Goal: Task Accomplishment & Management: Complete application form

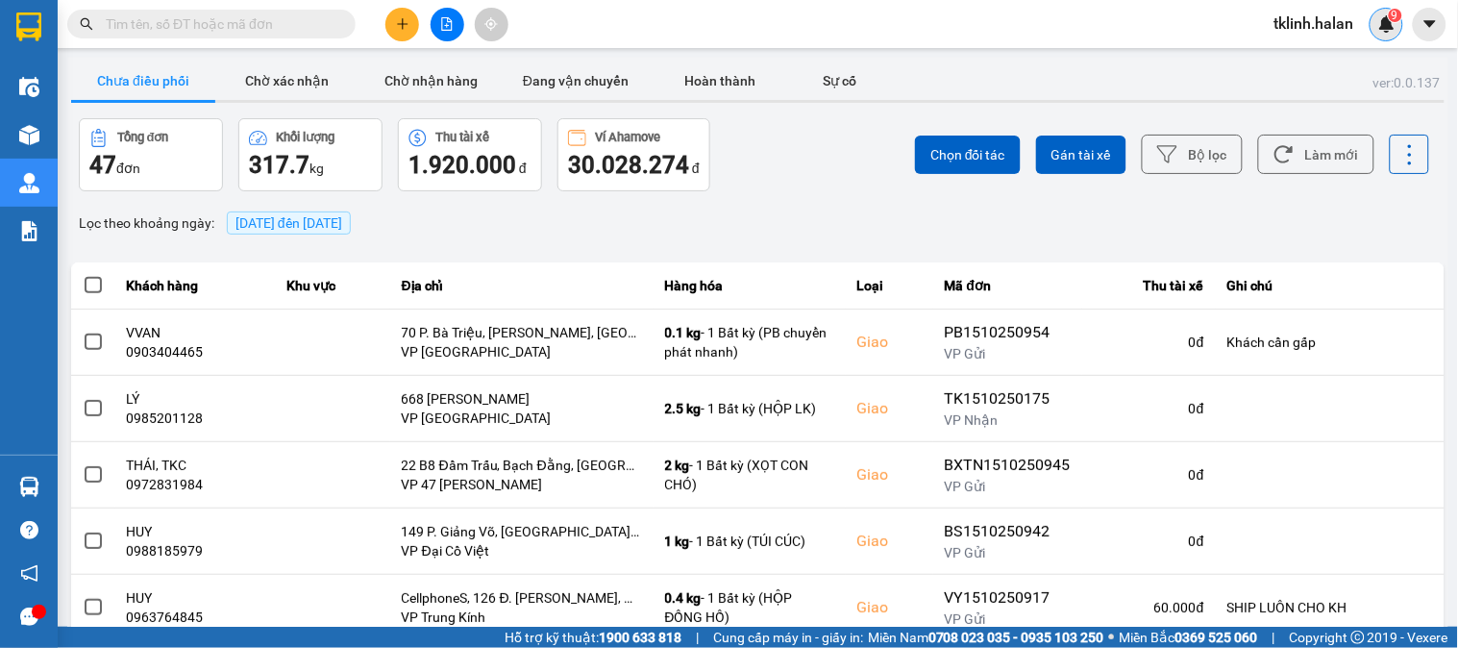
click at [1397, 25] on div "9" at bounding box center [1387, 25] width 34 height 34
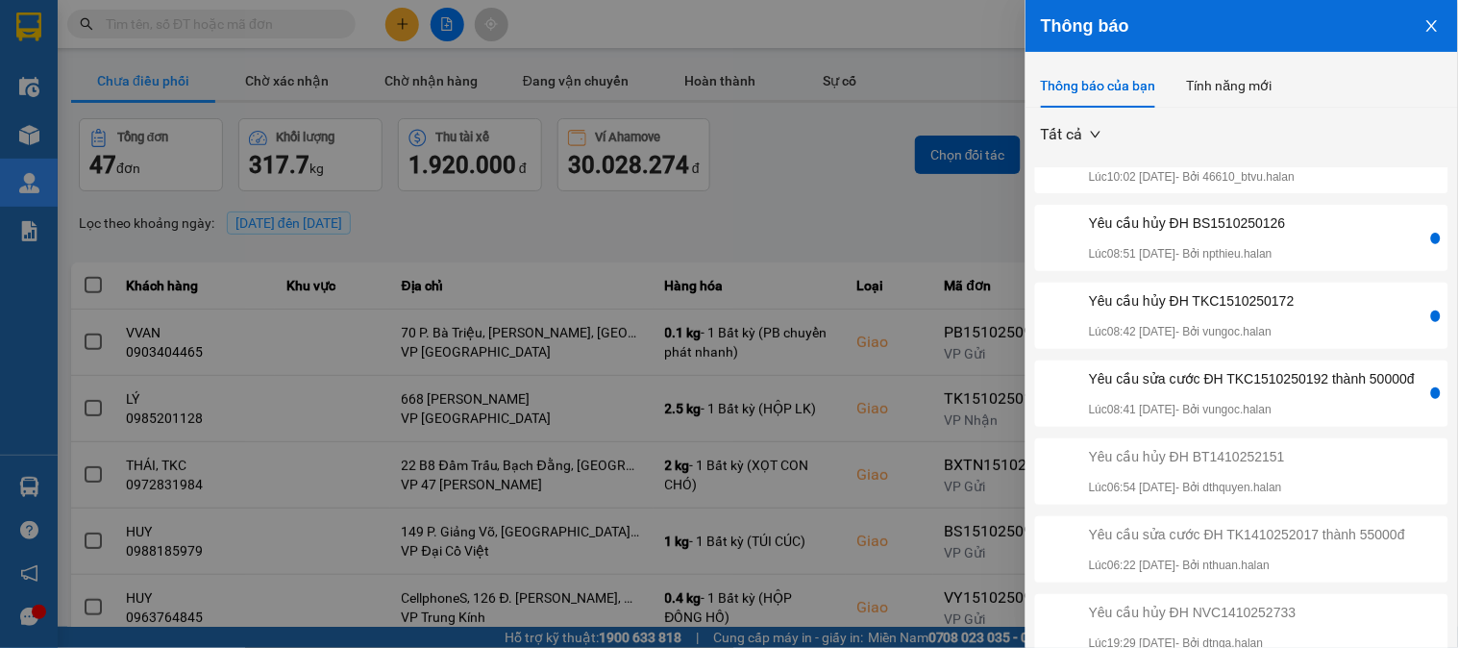
scroll to position [320, 0]
click at [1339, 387] on div "Yêu cầu sửa cước ĐH TKC1510250192 thành 50000đ Lúc 08:41 [DATE] - Bởi vungoc.ha…" at bounding box center [1252, 393] width 326 height 51
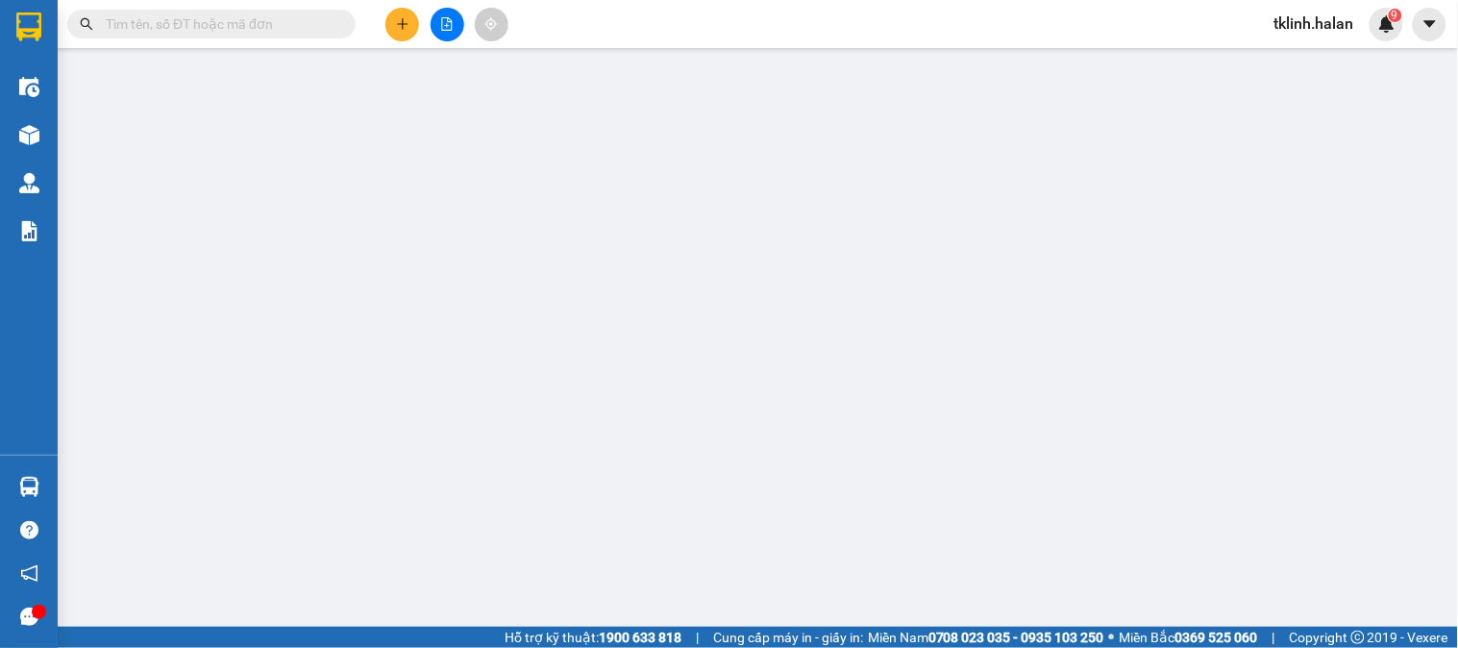
type input "0976934353"
type input "[PERSON_NAME]"
type input "0985680807"
type input "THẮNG KI A30K"
type input "0"
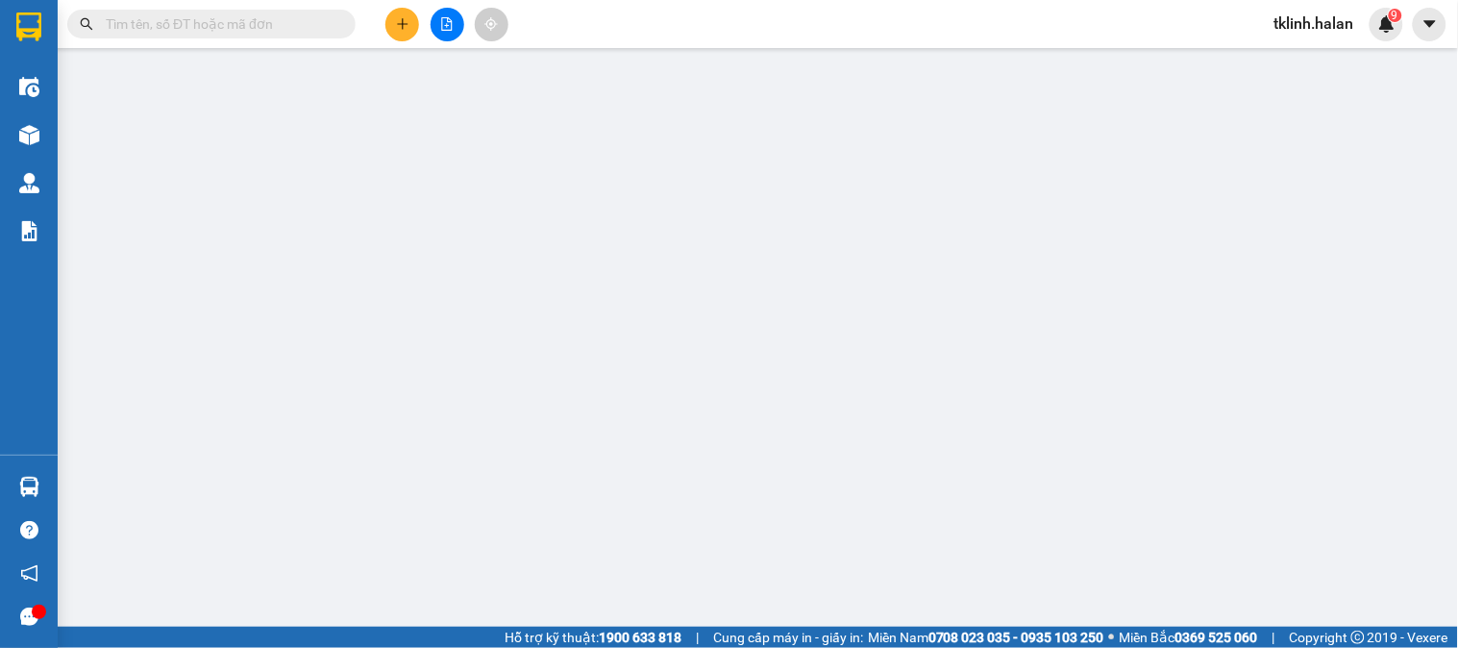
type input "30.000"
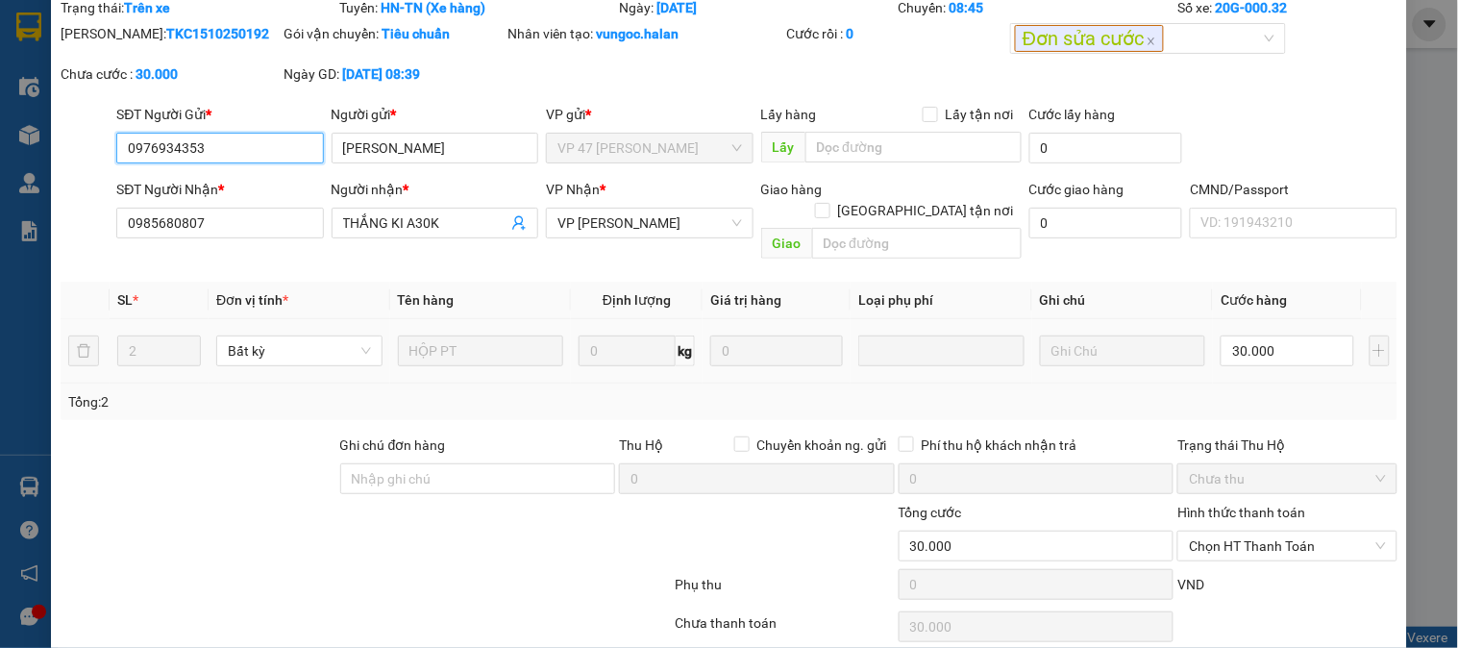
scroll to position [131, 0]
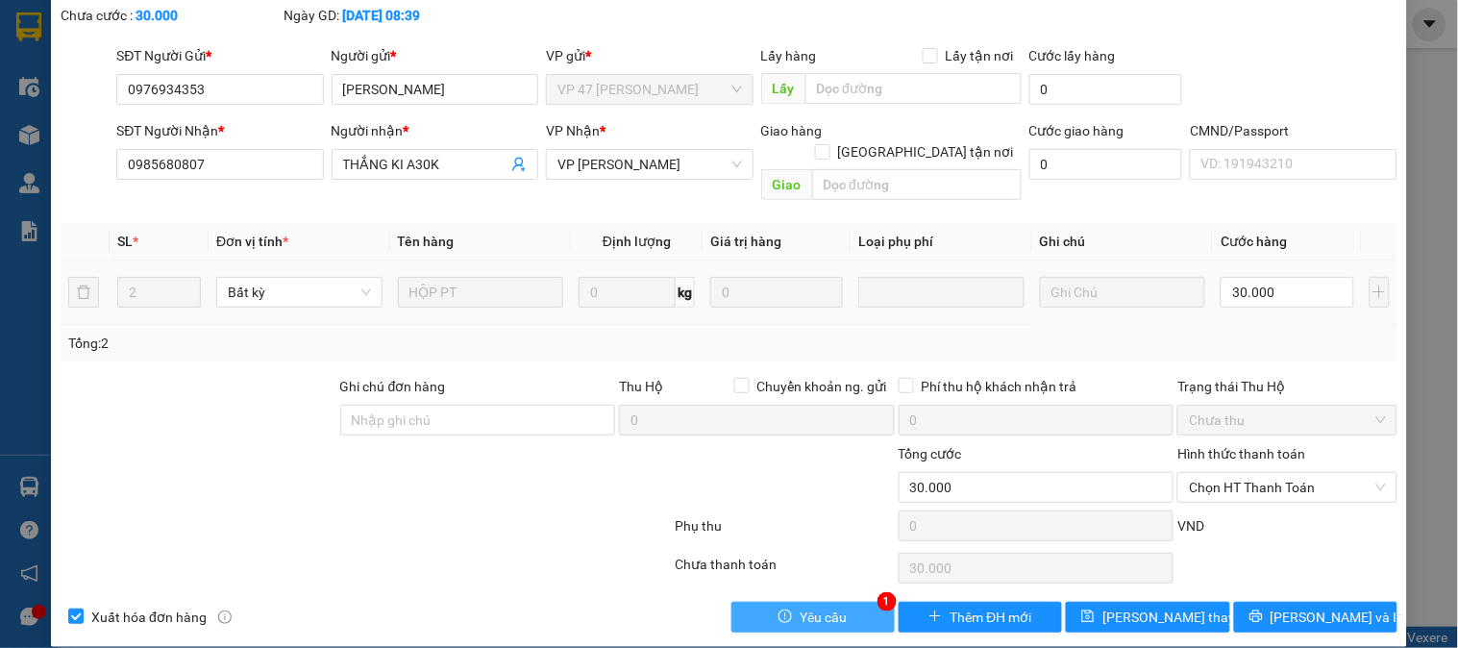
click at [841, 608] on button "Yêu cầu" at bounding box center [813, 617] width 163 height 31
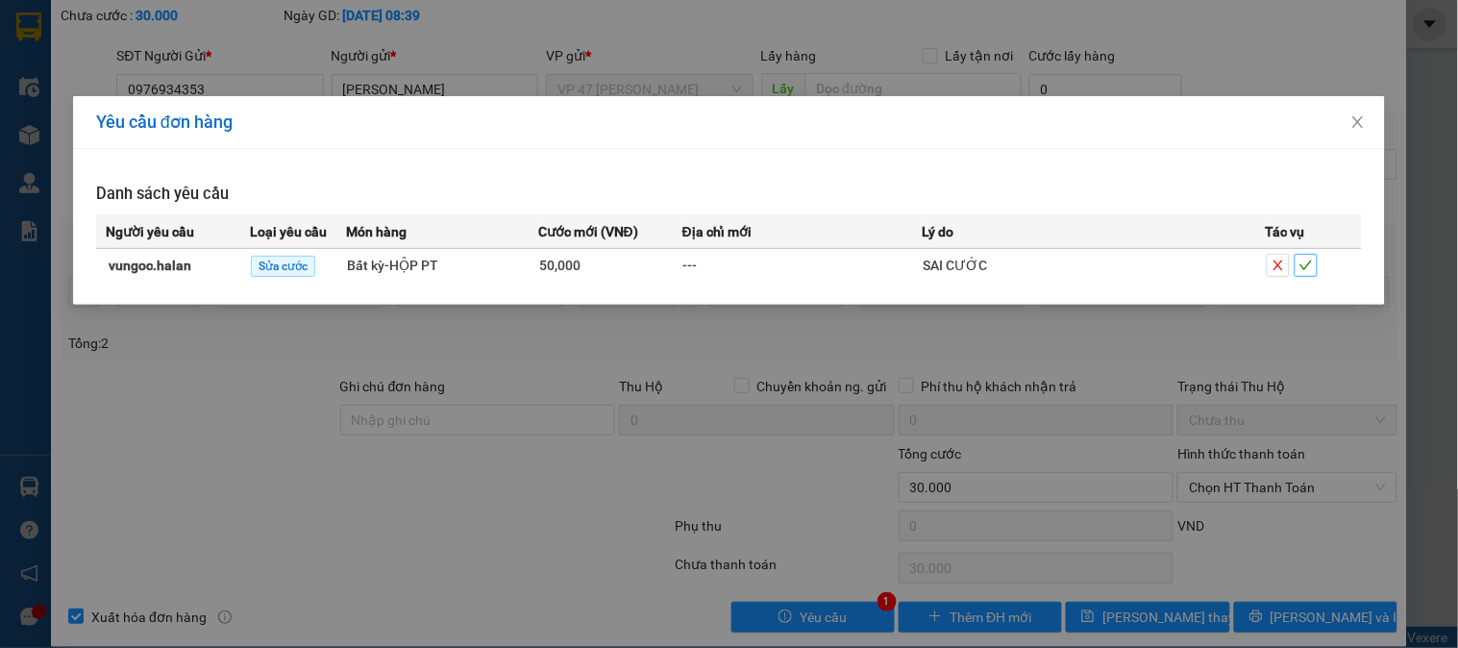
click at [1314, 267] on span "check" at bounding box center [1306, 265] width 21 height 13
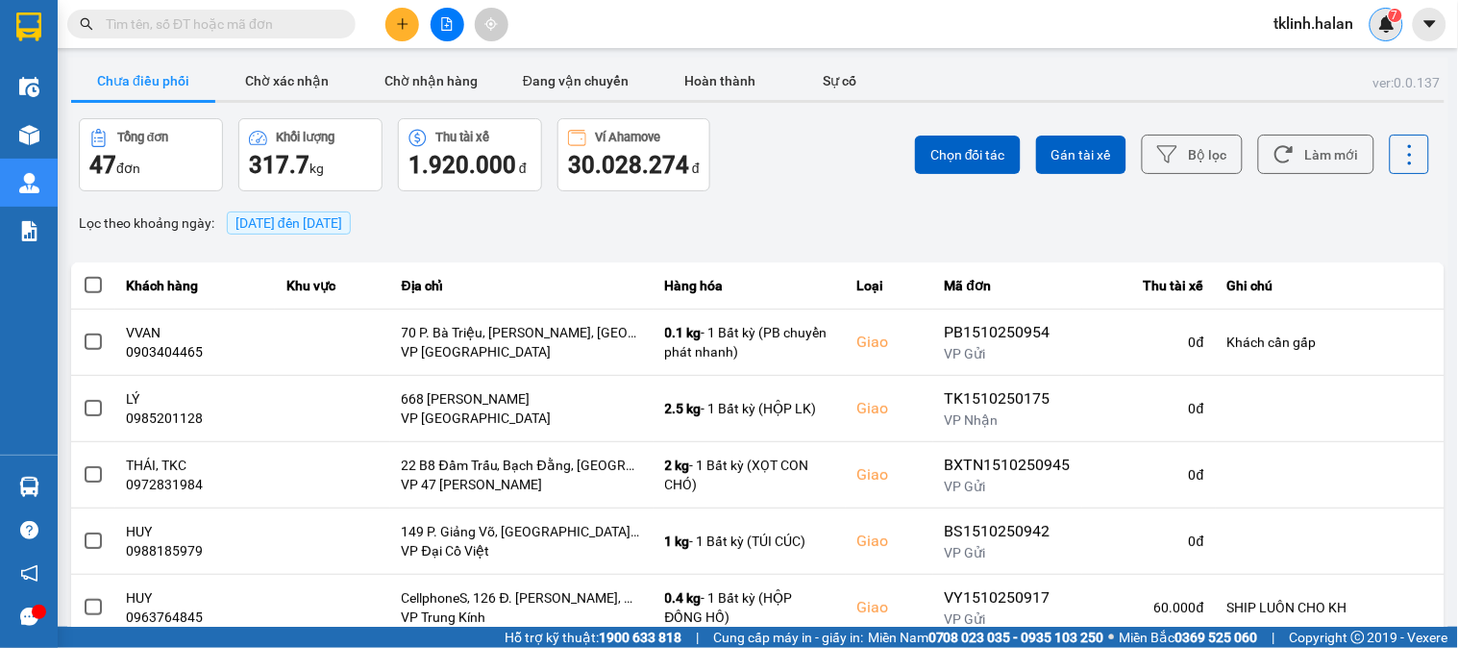
click at [1380, 11] on div "7" at bounding box center [1387, 25] width 34 height 34
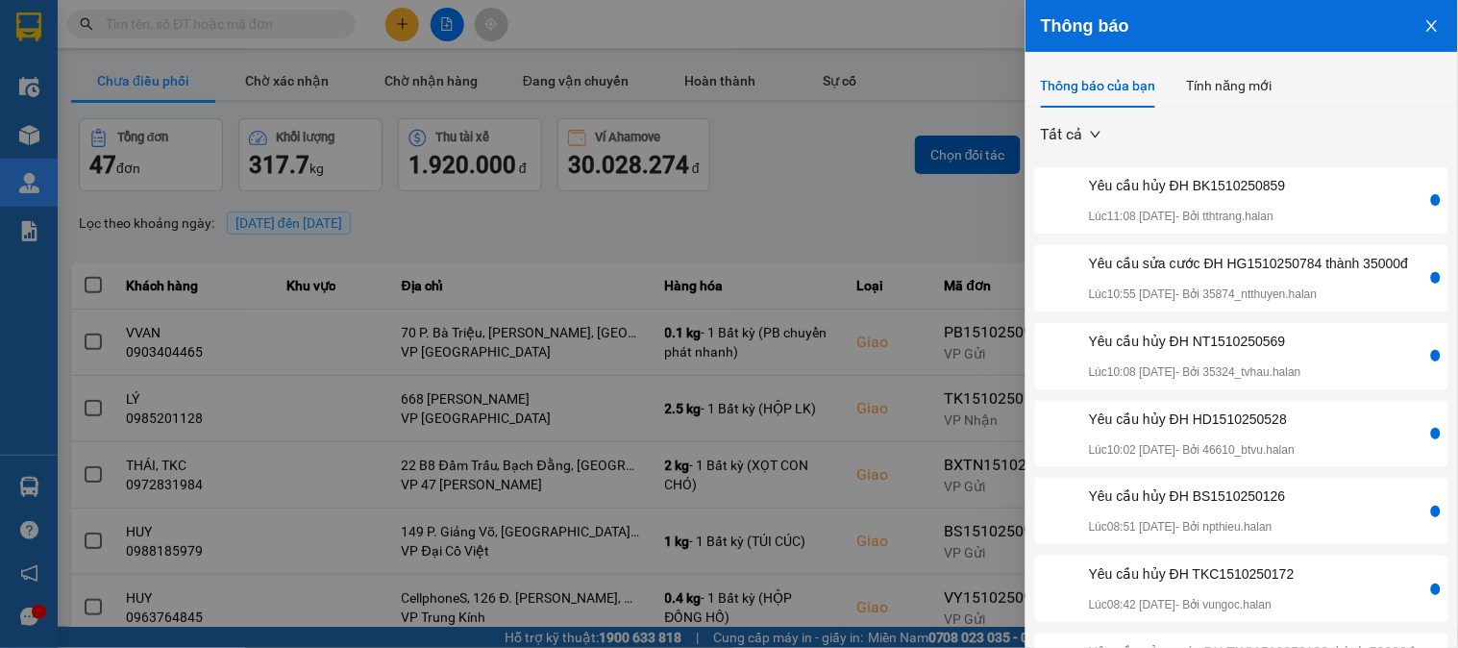
click at [1256, 273] on div "Yêu cầu sửa cước ĐH HG1510250784 thành 35000đ" at bounding box center [1249, 263] width 320 height 21
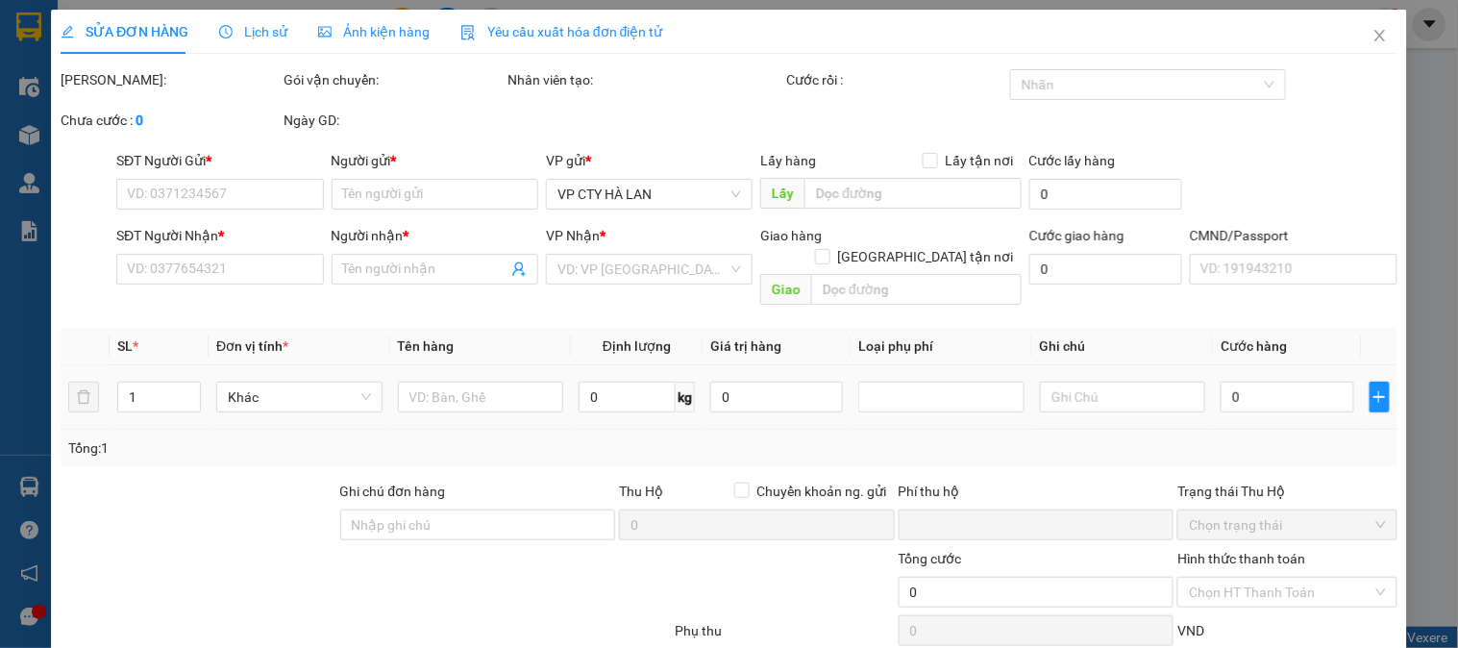
type input "0978401988"
type input "HƯNG"
type input "0966443269"
type input "CT KATRI"
type input "0"
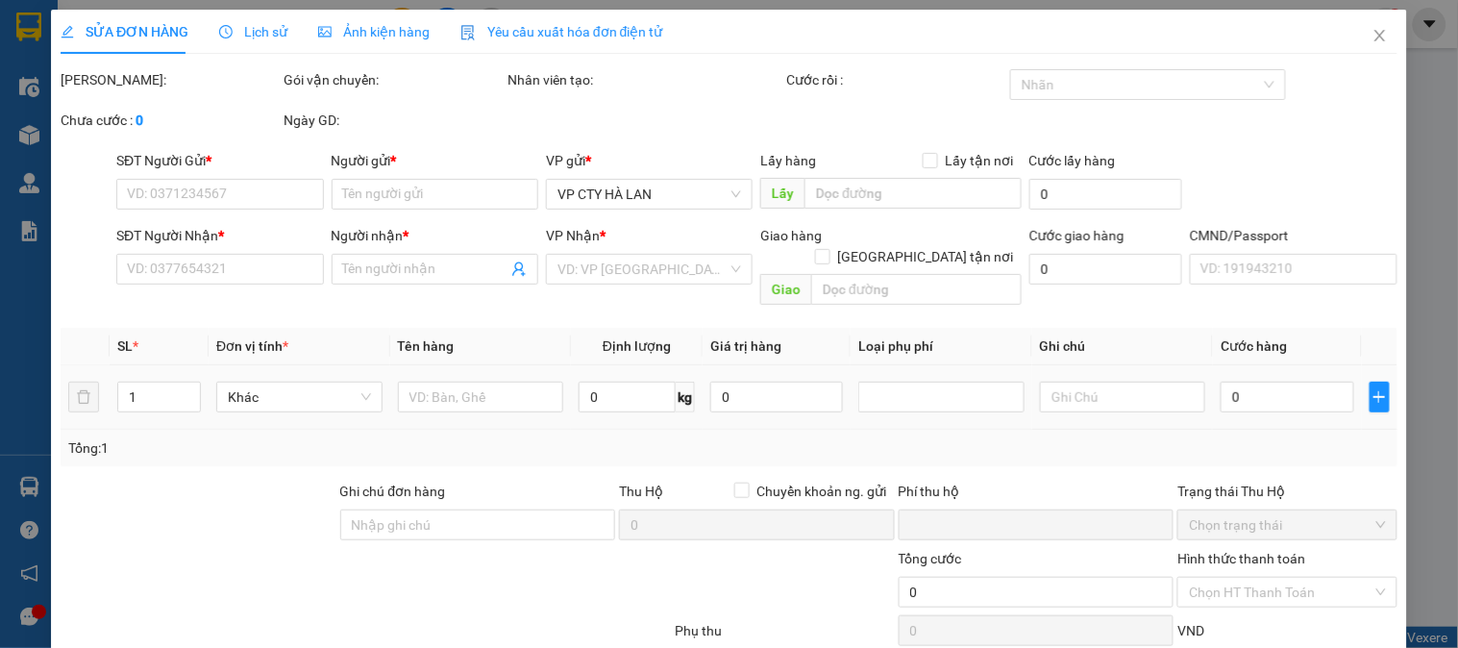
type input "40.000"
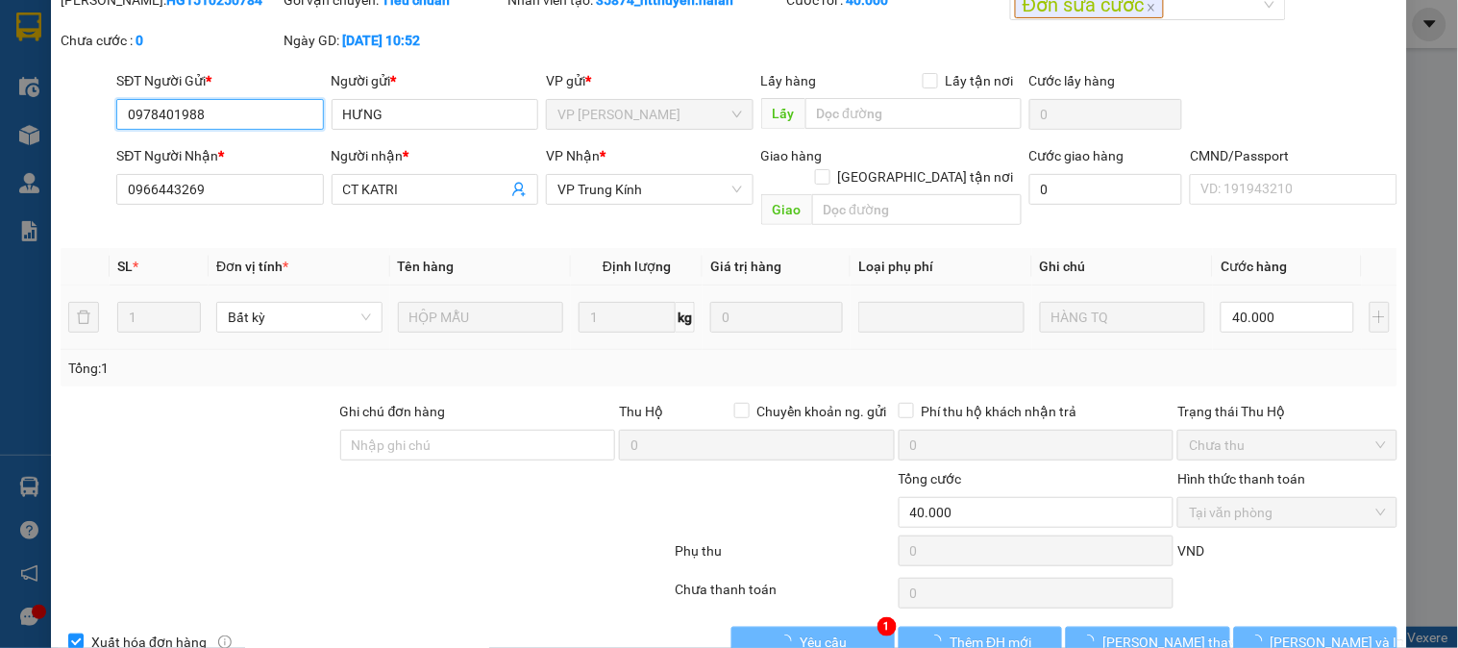
scroll to position [107, 0]
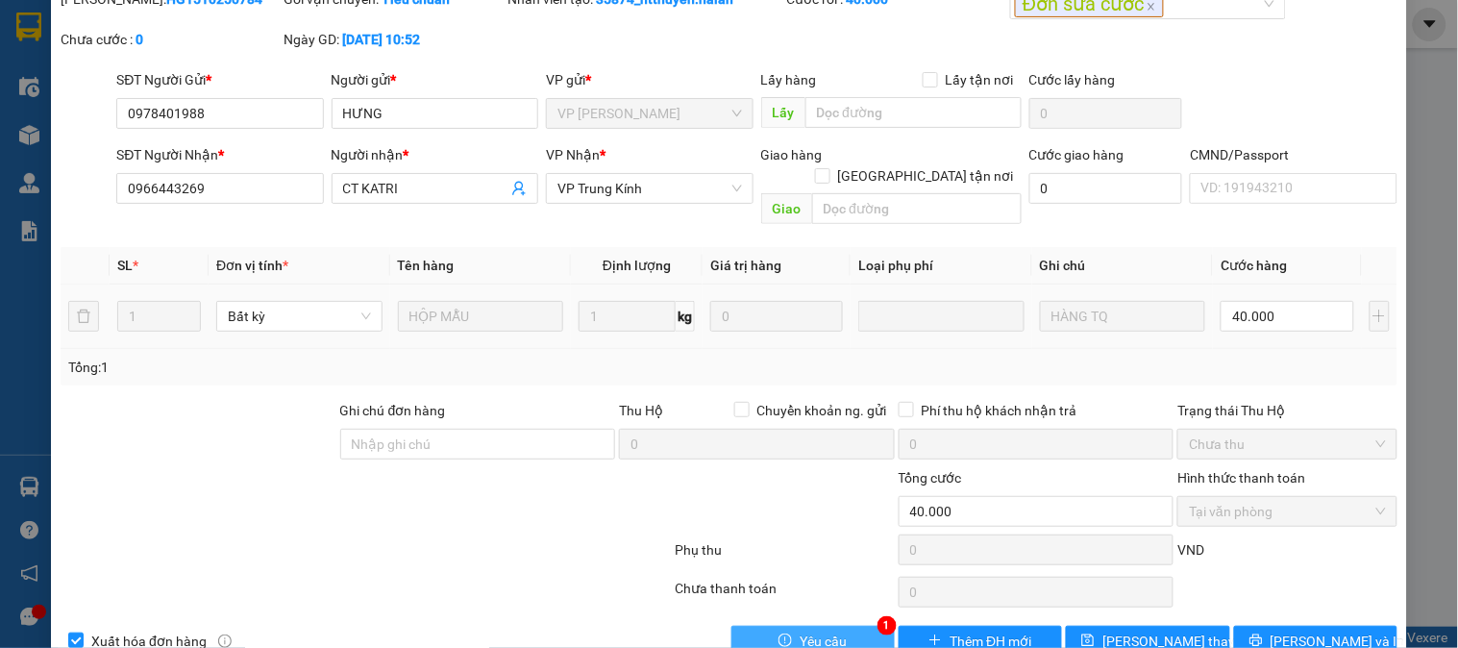
click at [838, 626] on button "Yêu cầu" at bounding box center [813, 641] width 163 height 31
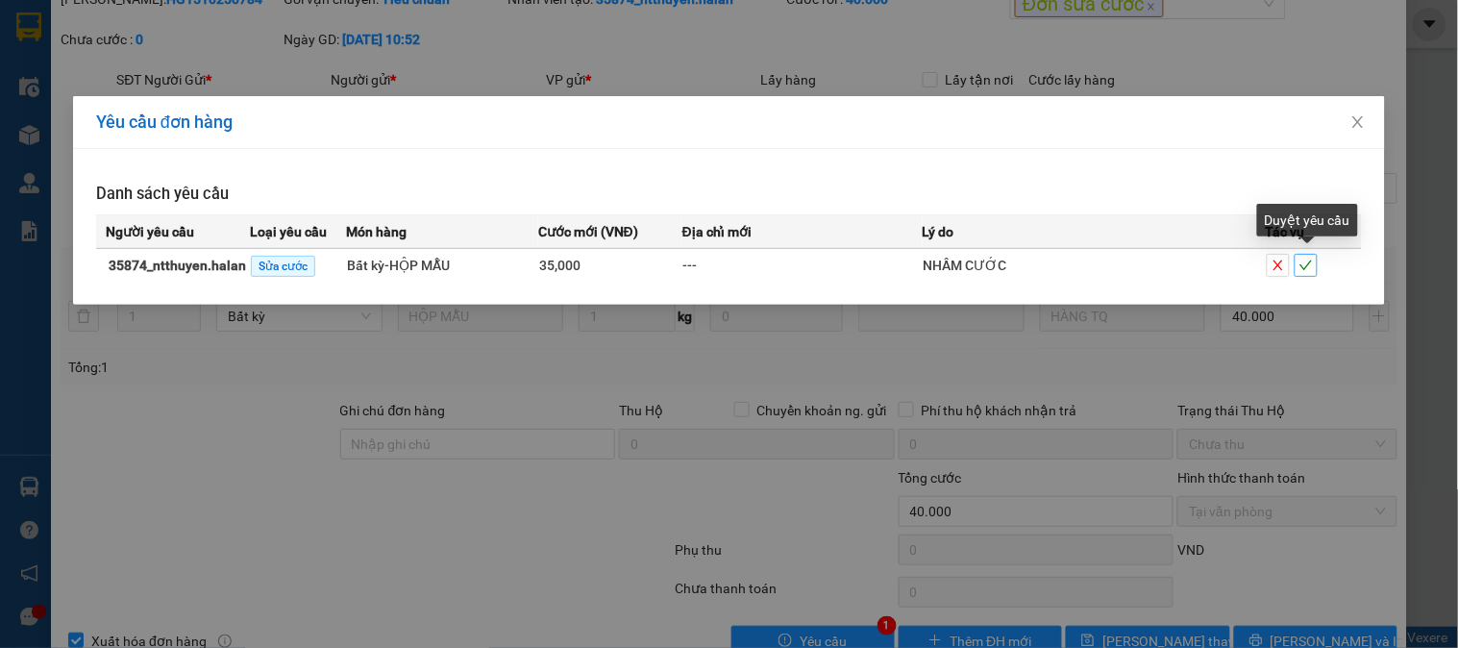
click at [1315, 263] on span "check" at bounding box center [1306, 265] width 21 height 13
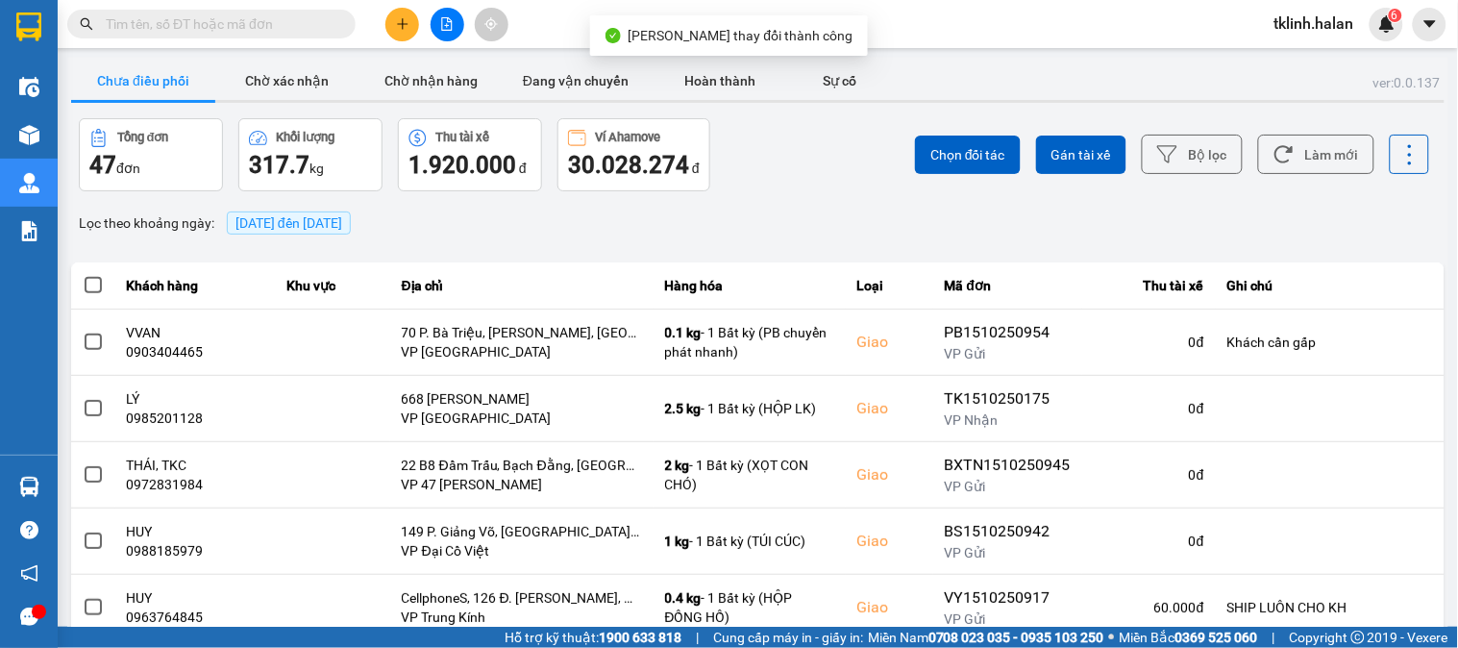
click at [1388, 20] on img at bounding box center [1386, 23] width 17 height 17
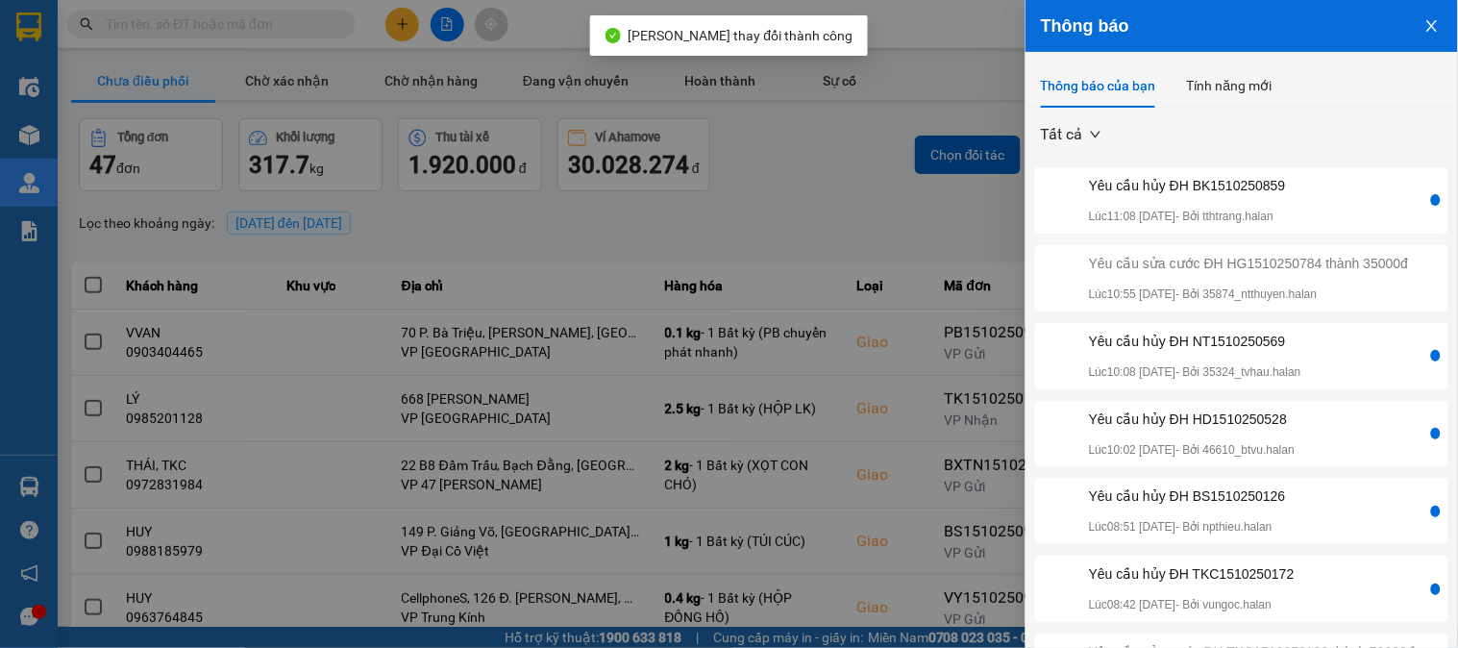
click at [1317, 207] on div "Yêu cầu hủy ĐH BK1510250859 Lúc 11:08 [DATE] - Bởi tthtrang.halan" at bounding box center [1233, 200] width 388 height 51
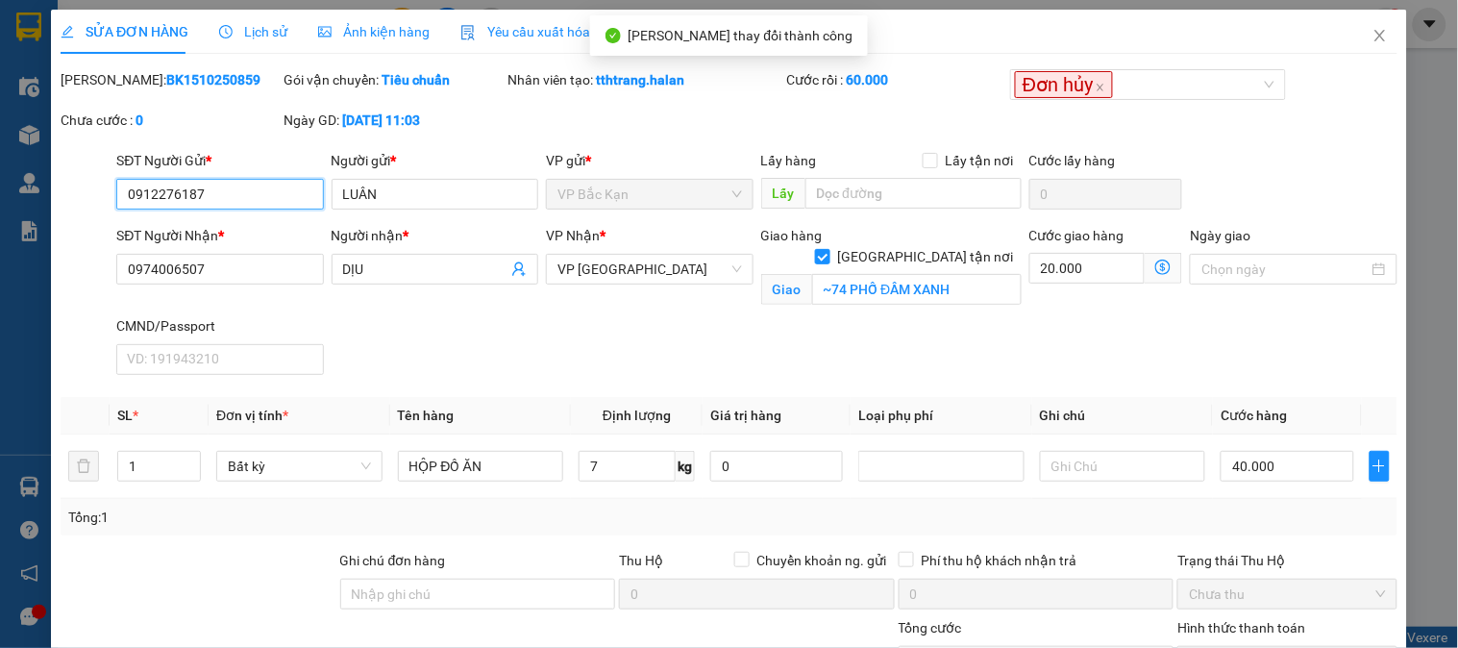
click at [185, 186] on input "0912276187" at bounding box center [219, 194] width 207 height 31
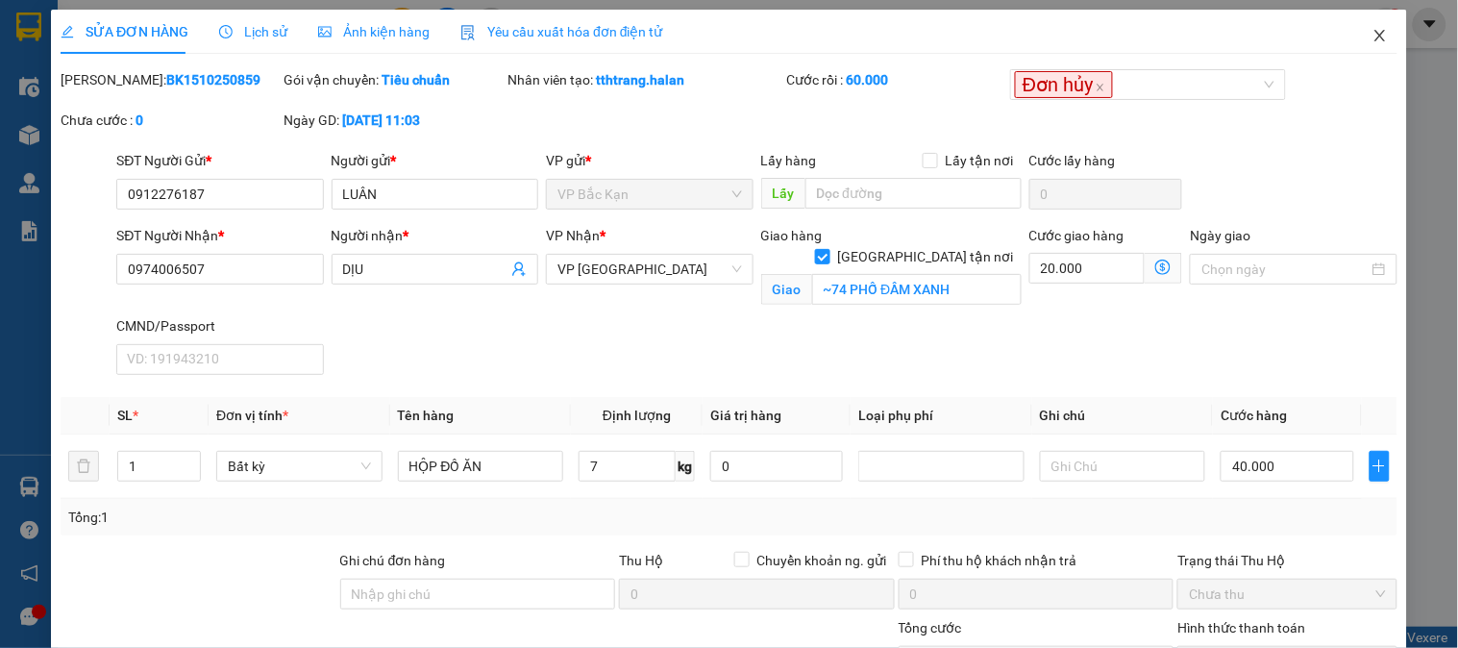
click at [1373, 39] on icon "close" at bounding box center [1380, 35] width 15 height 15
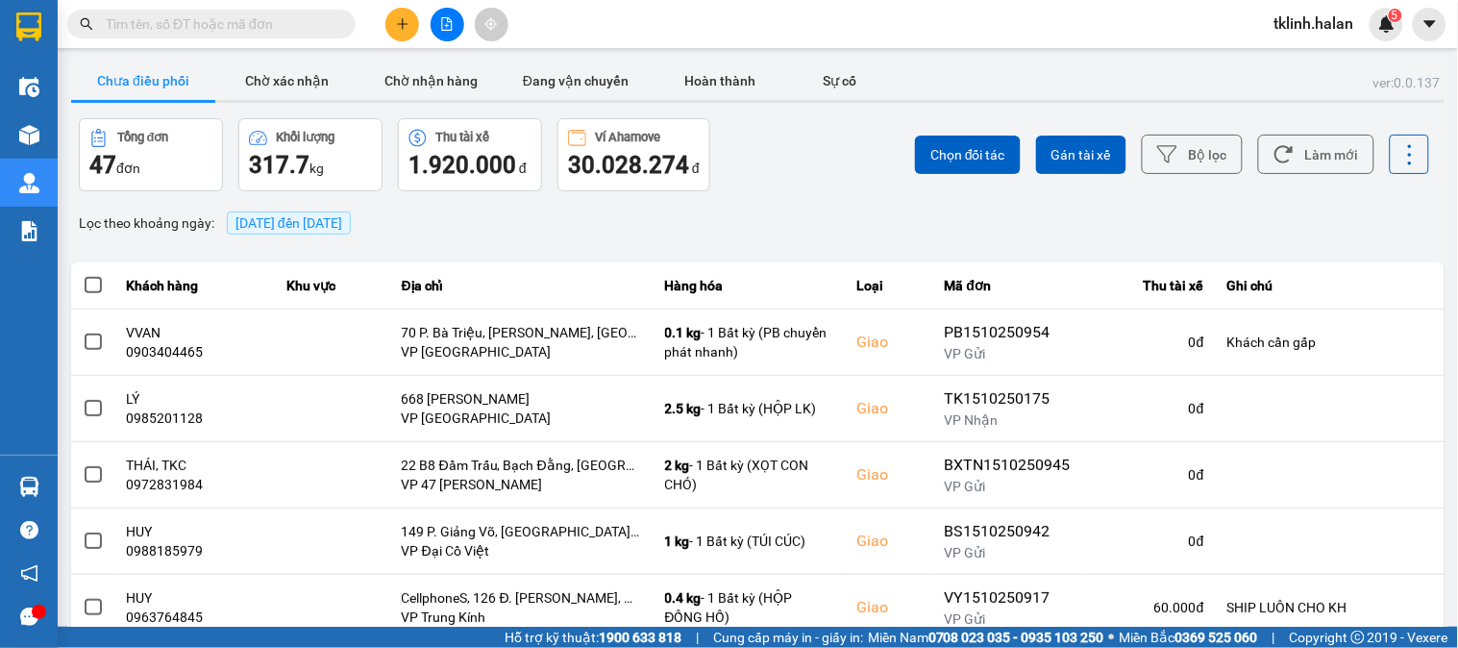
click at [302, 11] on span at bounding box center [211, 24] width 288 height 29
click at [302, 23] on input "text" at bounding box center [219, 23] width 227 height 21
paste input "0912276187"
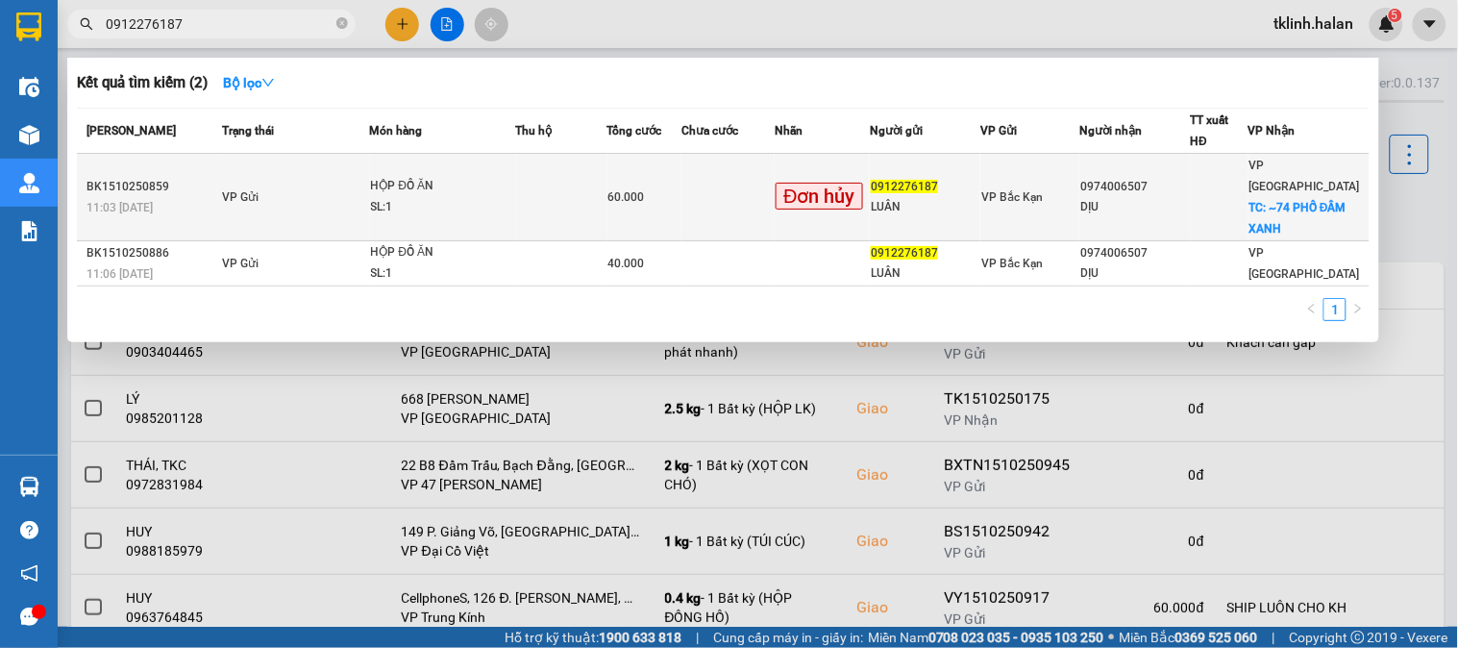
type input "0912276187"
click at [741, 199] on td at bounding box center [728, 197] width 93 height 87
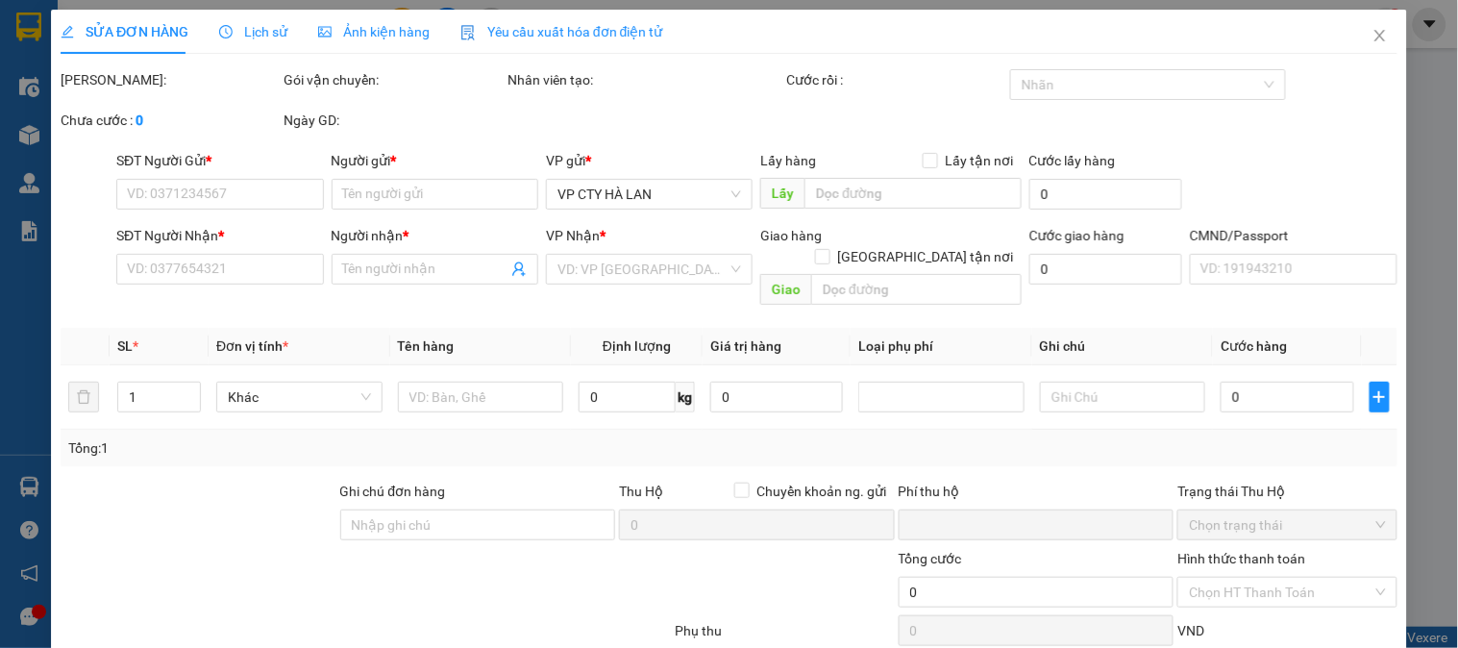
type input "0912276187"
type input "LUÂN"
type input "0974006507"
type input "DỊU"
checkbox input "true"
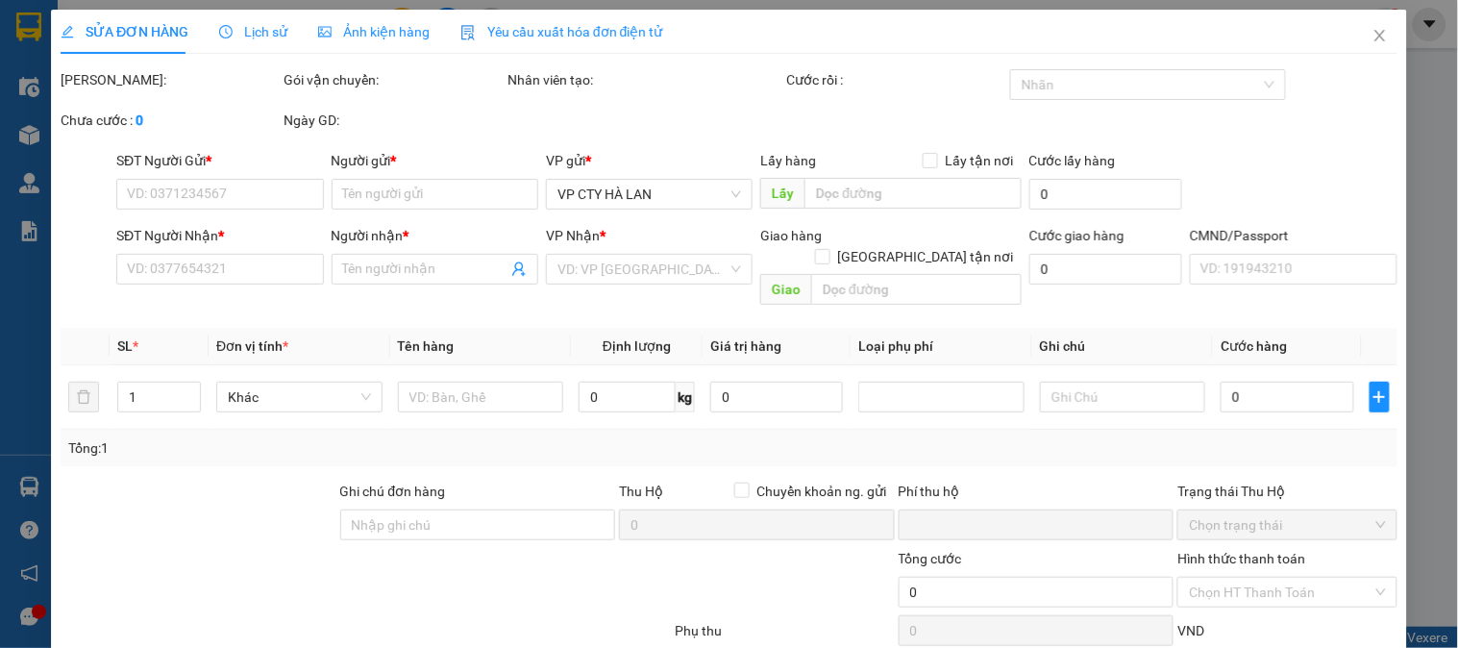
type input "~74 PHỐ ĐẦM XANH"
type input "0"
type input "60.000"
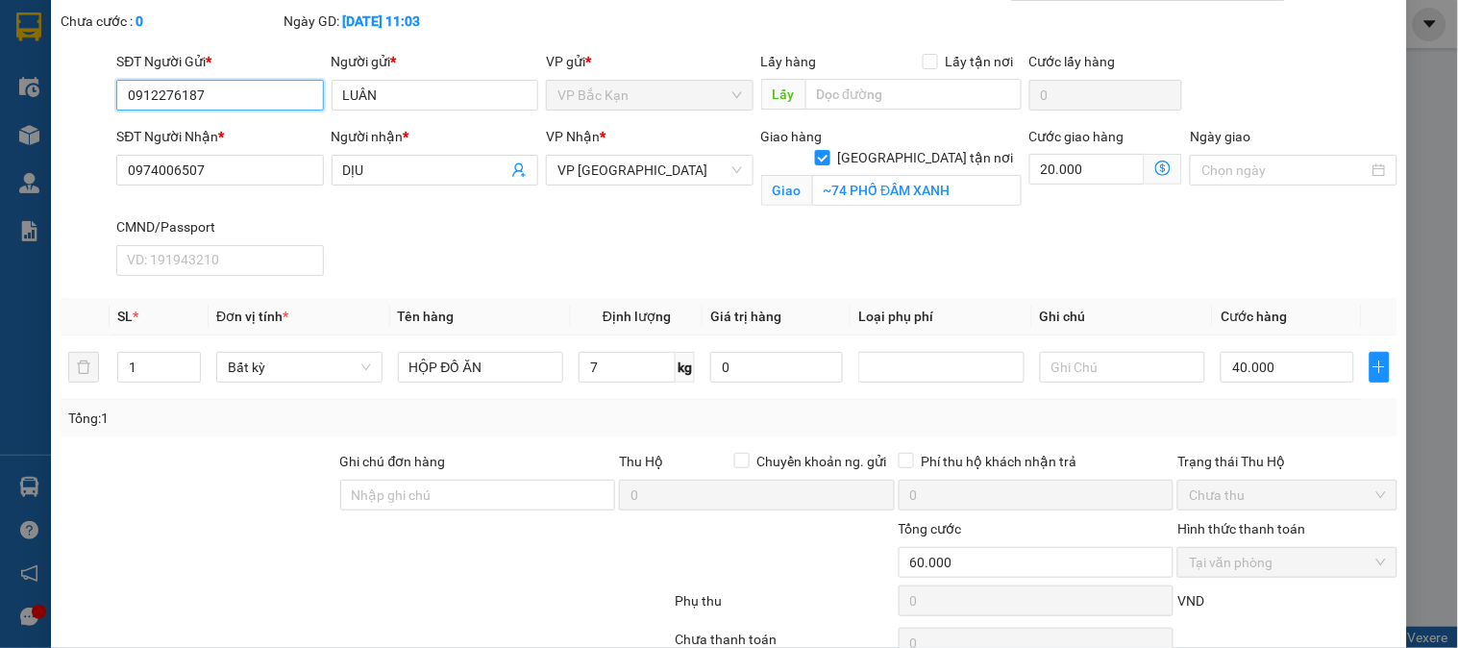
scroll to position [196, 0]
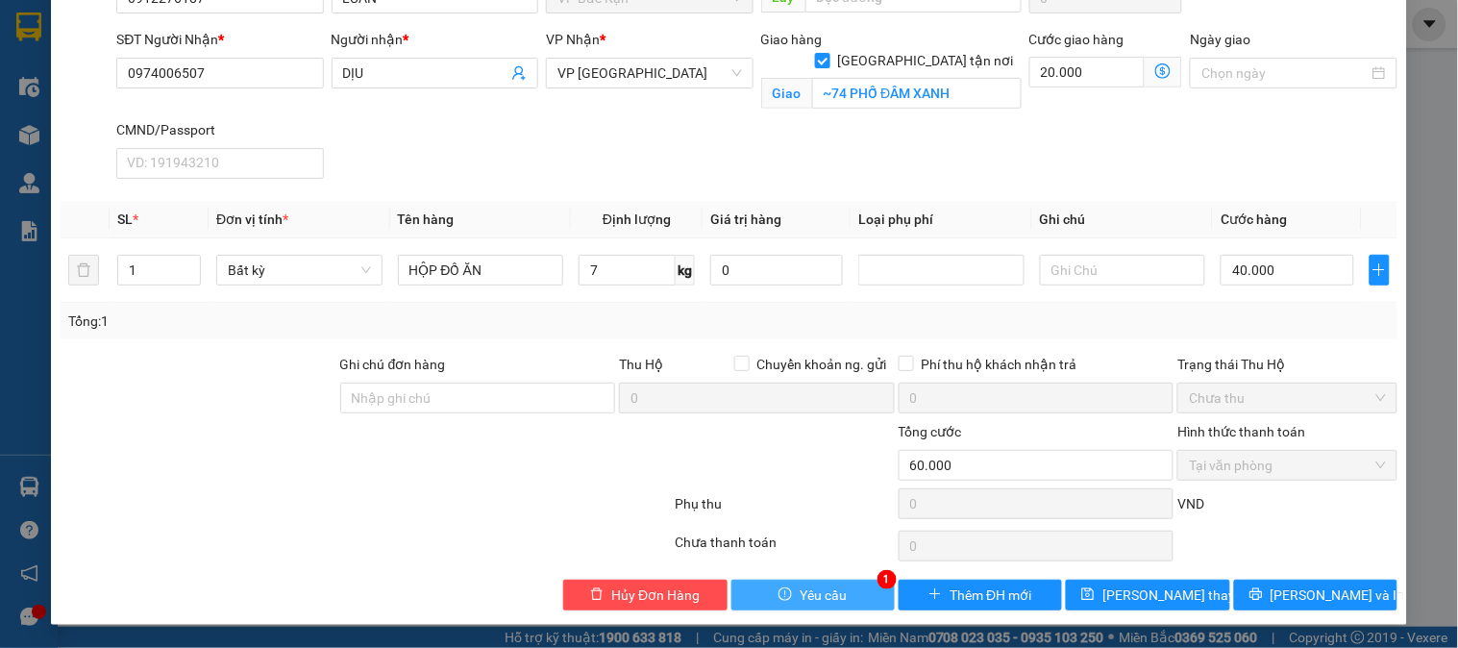
click at [823, 583] on button "Yêu cầu" at bounding box center [813, 595] width 163 height 31
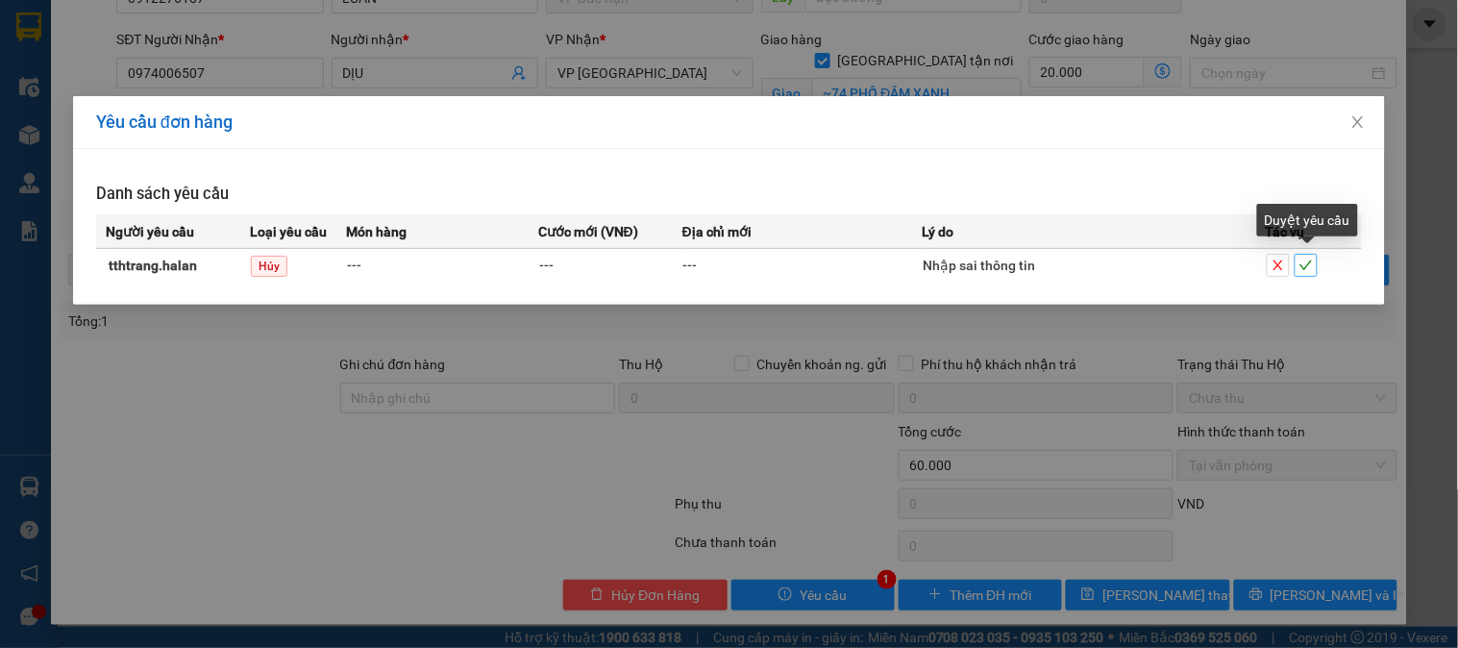
click at [1318, 261] on button "button" at bounding box center [1306, 265] width 23 height 23
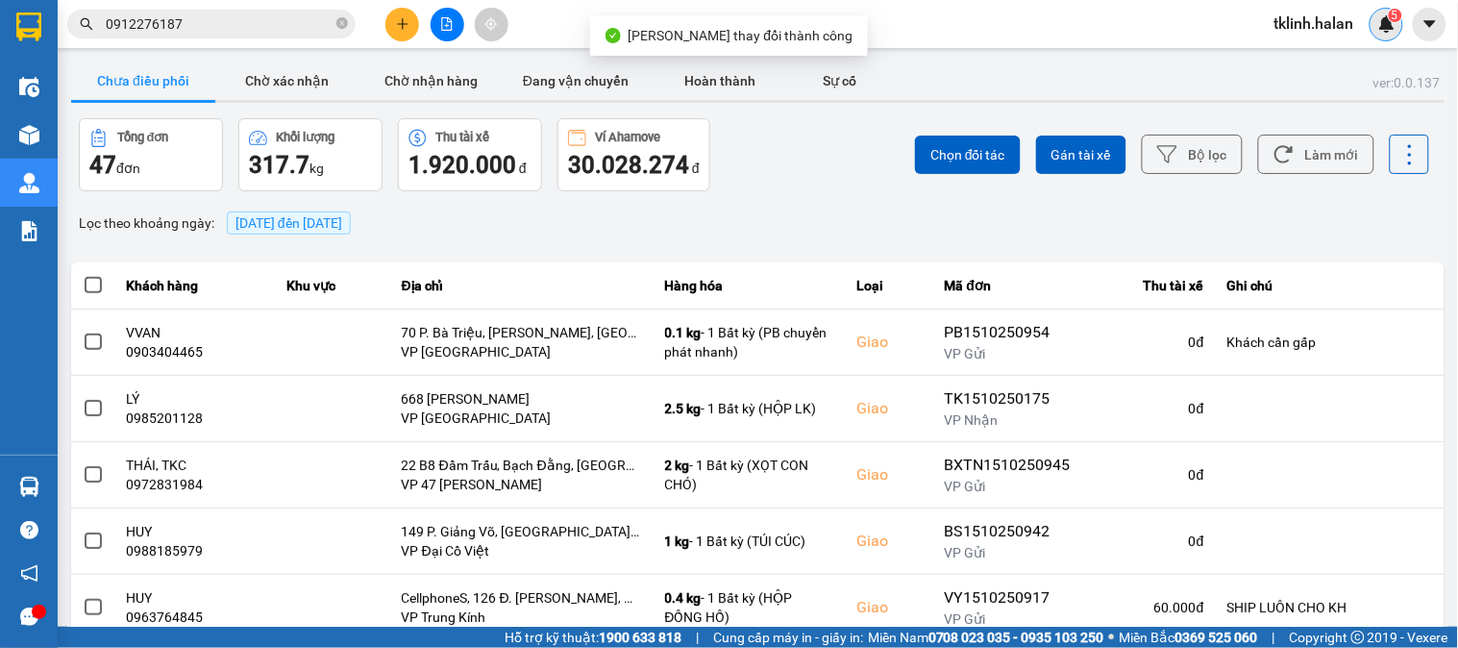
click at [1390, 21] on img at bounding box center [1386, 23] width 17 height 17
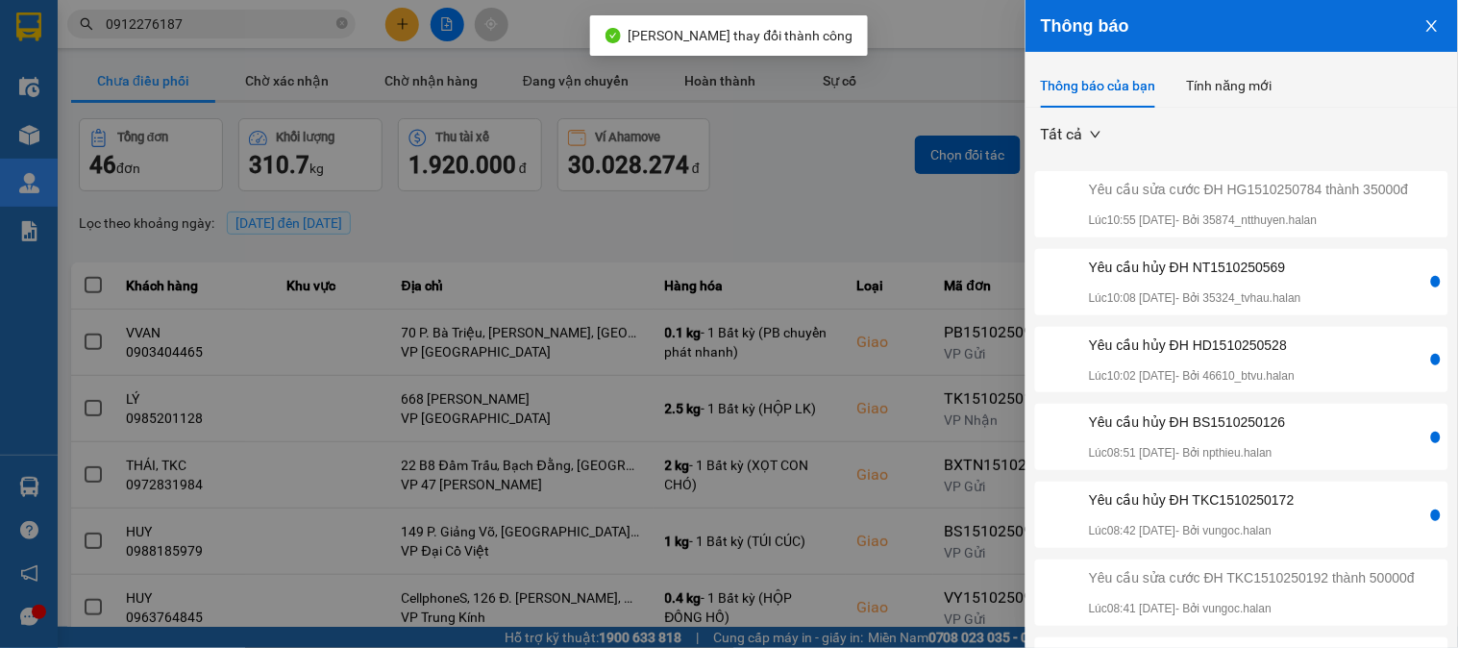
scroll to position [107, 0]
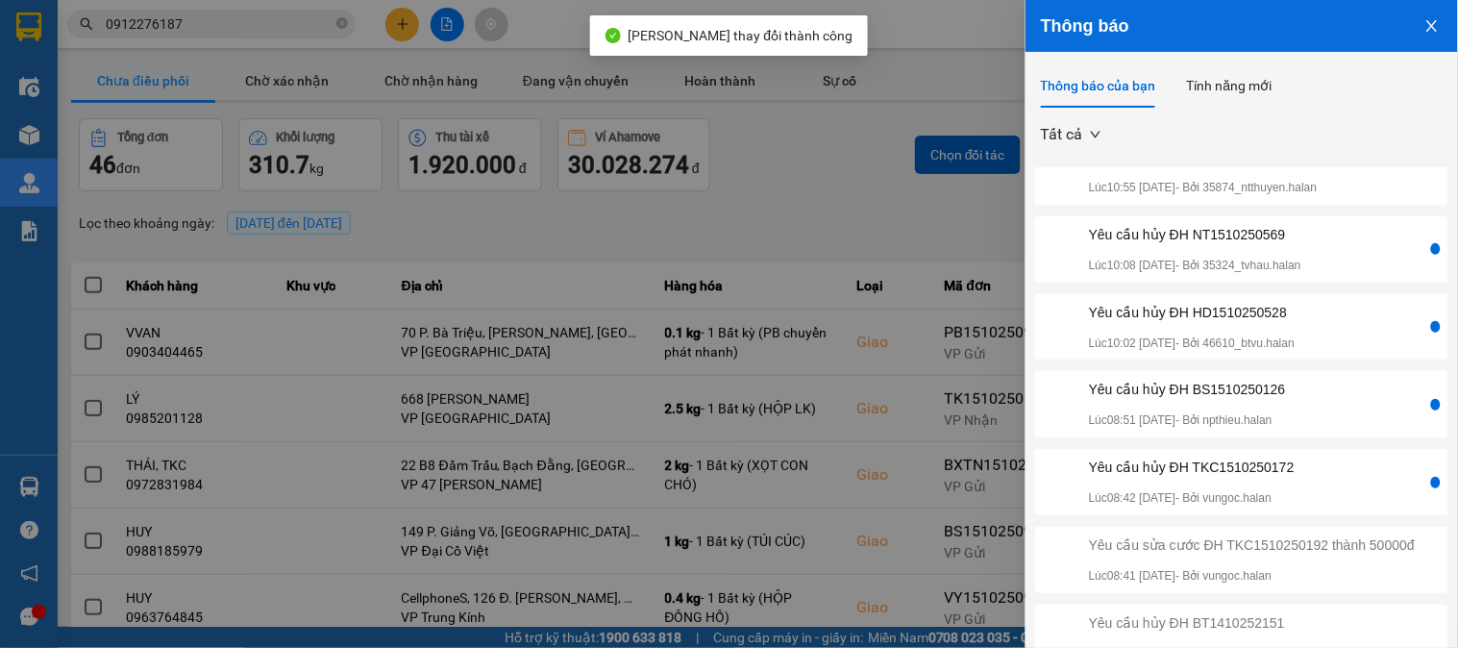
click at [1341, 493] on div "Yêu cầu hủy ĐH TKC1510250172 Lúc 08:42 [DATE] - Bởi vungoc.halan" at bounding box center [1233, 482] width 388 height 51
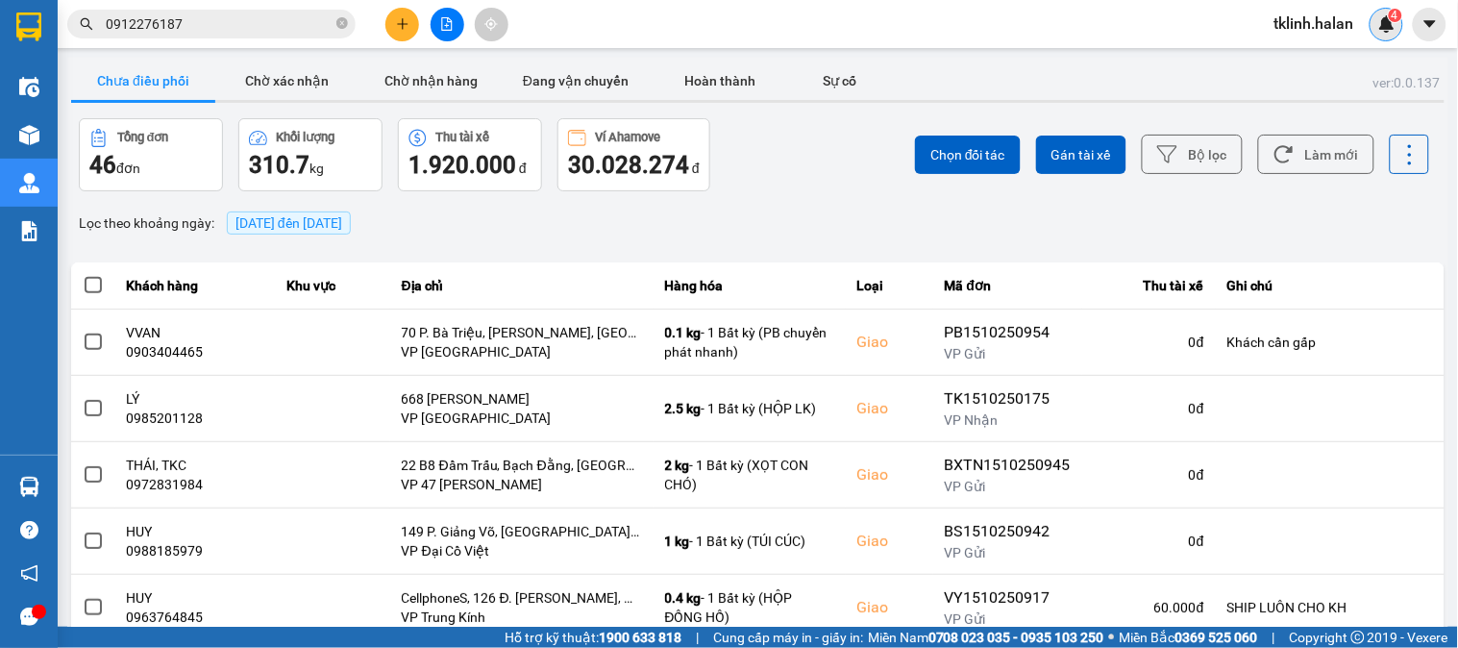
click at [1394, 21] on span "4" at bounding box center [1395, 15] width 7 height 13
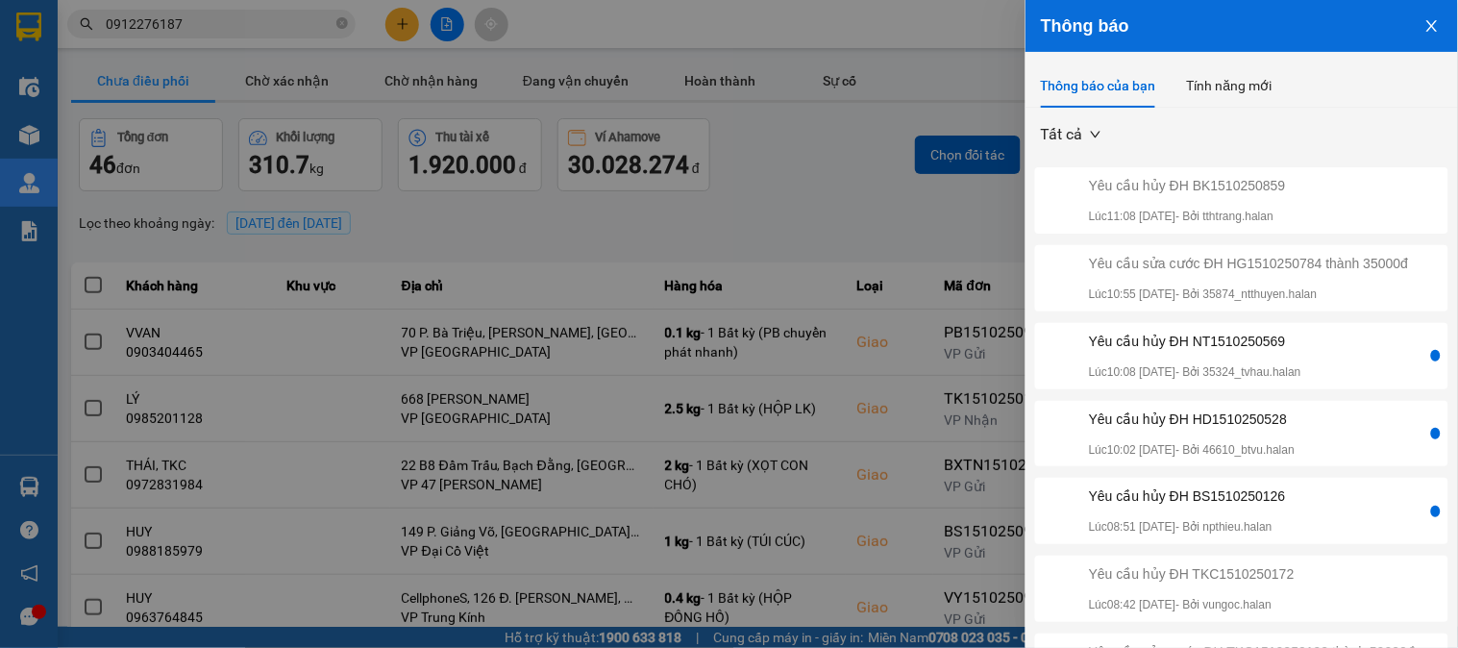
click at [1355, 516] on div "Yêu cầu hủy ĐH BS1510250126 Lúc 08:51 [DATE] - Bởi npthieu.halan" at bounding box center [1233, 510] width 388 height 51
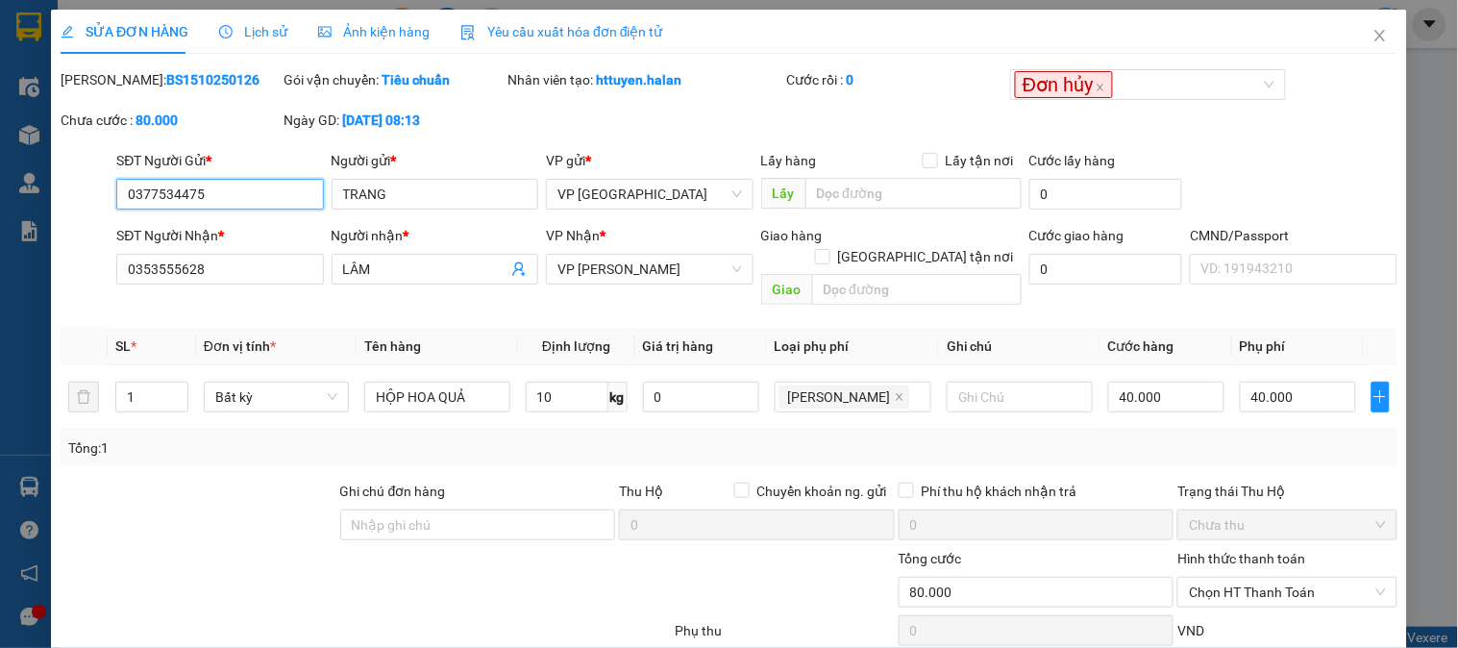
click at [228, 197] on input "0377534475" at bounding box center [219, 194] width 207 height 31
drag, startPoint x: 228, startPoint y: 197, endPoint x: 301, endPoint y: 218, distance: 76.1
click at [229, 198] on input "0377534475" at bounding box center [219, 194] width 207 height 31
click at [1373, 32] on icon "close" at bounding box center [1380, 35] width 15 height 15
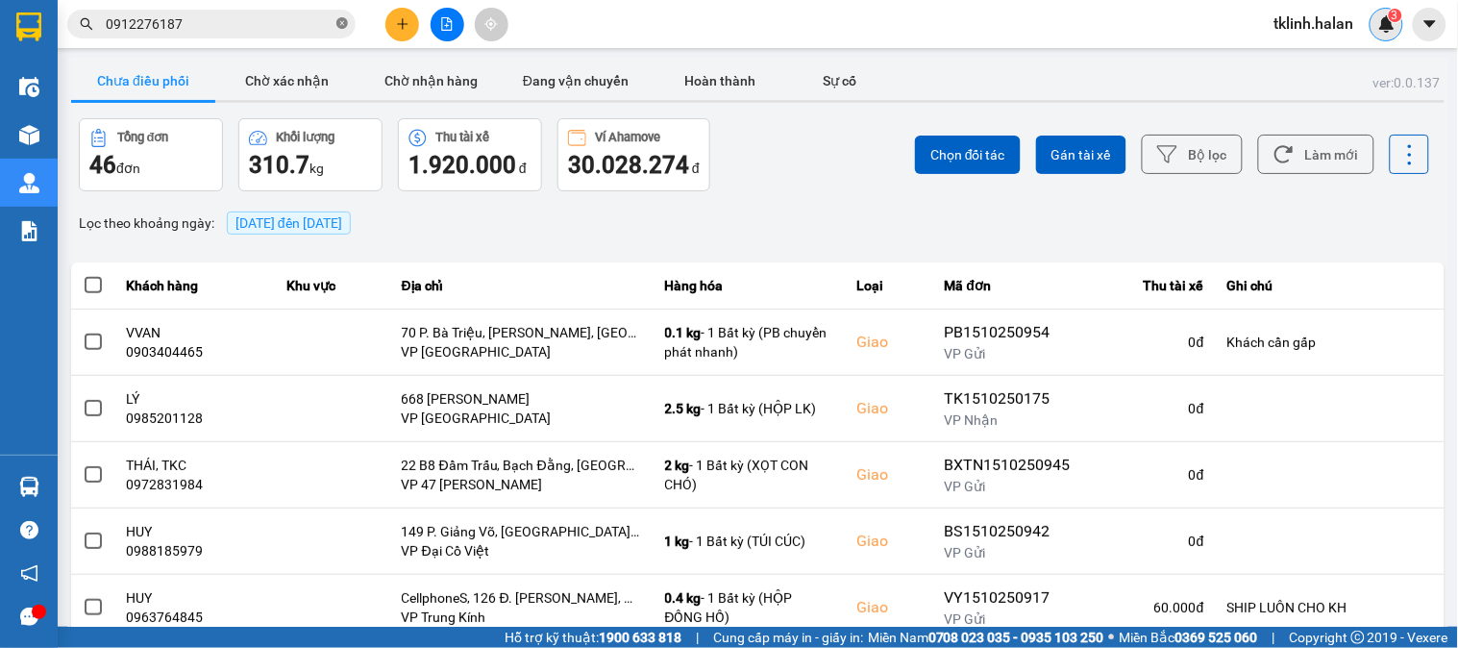
click at [339, 26] on icon "close-circle" at bounding box center [342, 23] width 12 height 12
paste input "0377534475"
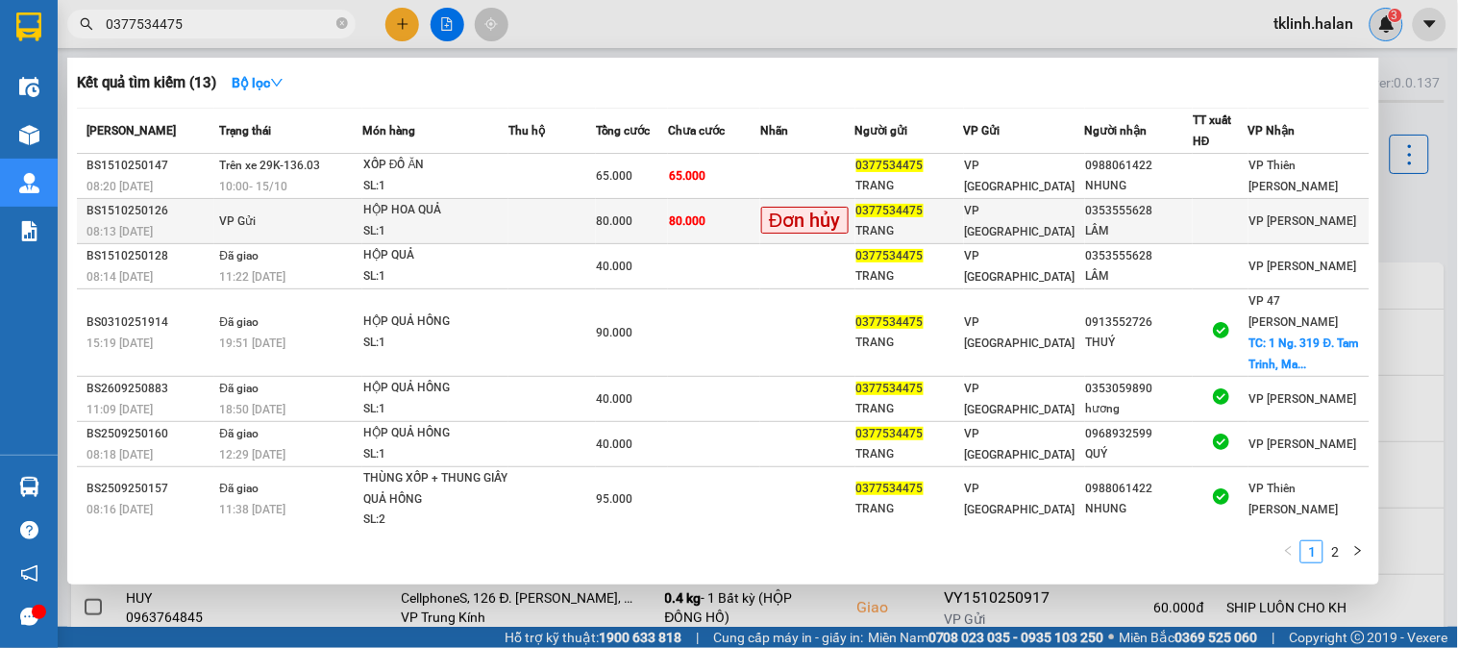
type input "0377534475"
click at [741, 221] on td "80.000" at bounding box center [714, 221] width 92 height 45
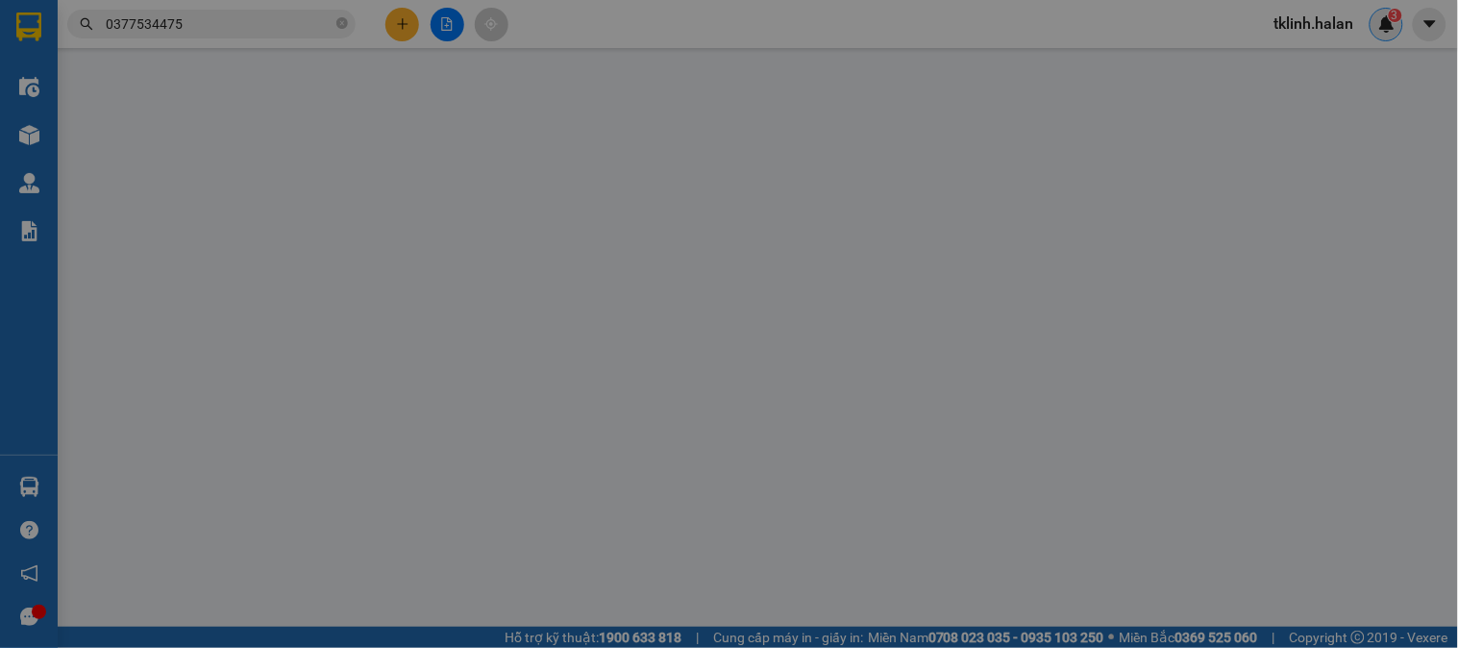
type input "0377534475"
type input "TRANG"
type input "0353555628"
type input "LÂM"
type input "0"
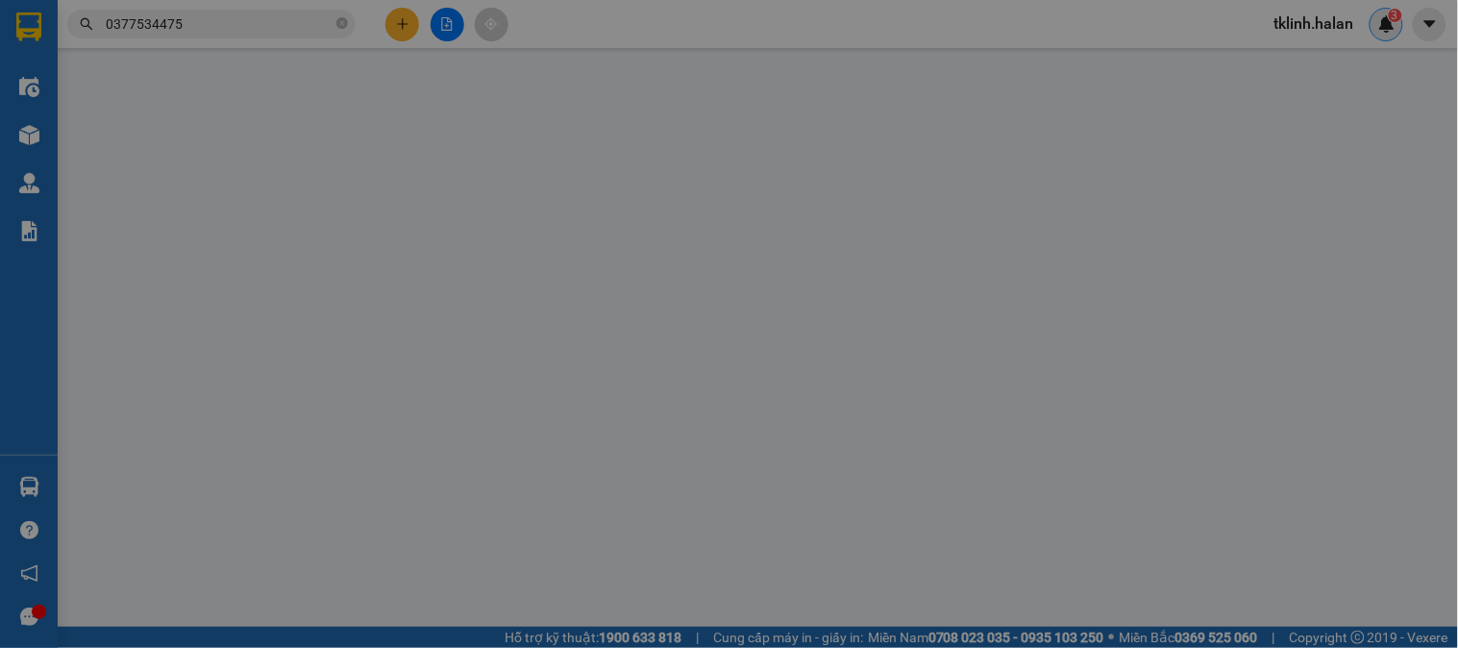
type input "80.000"
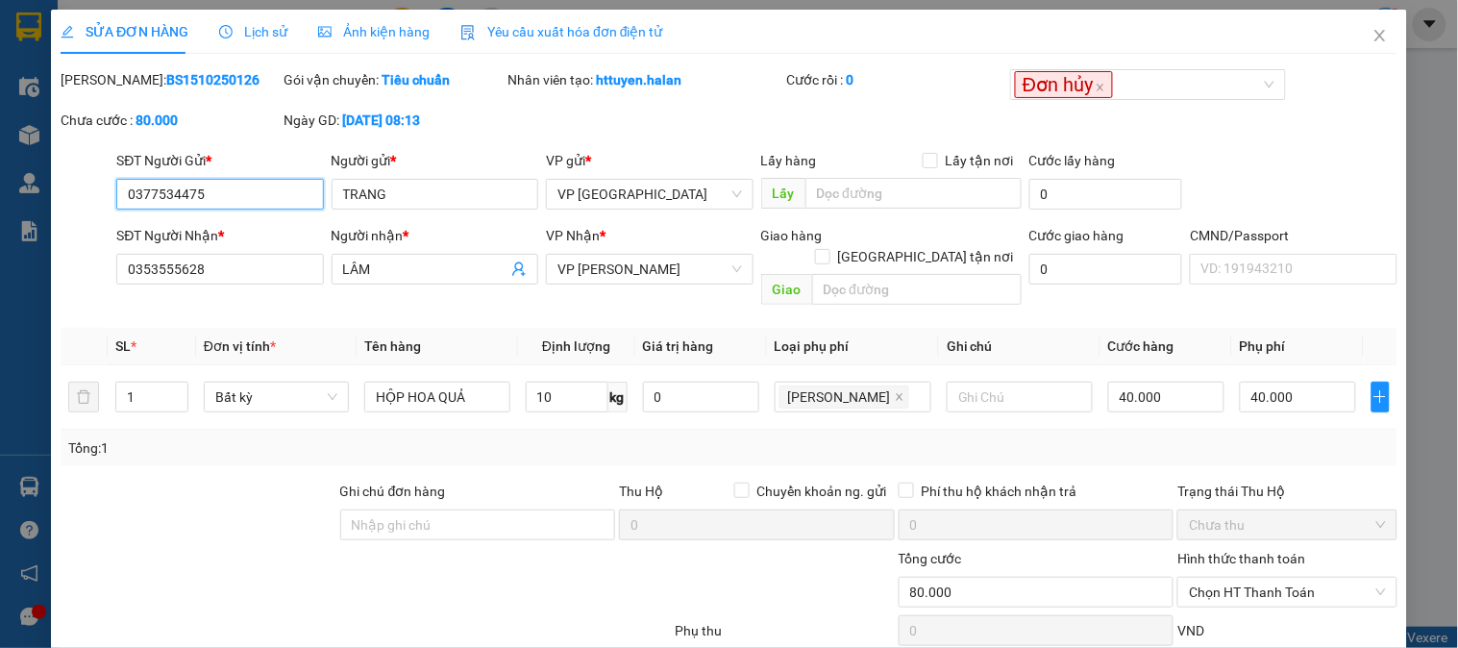
scroll to position [106, 0]
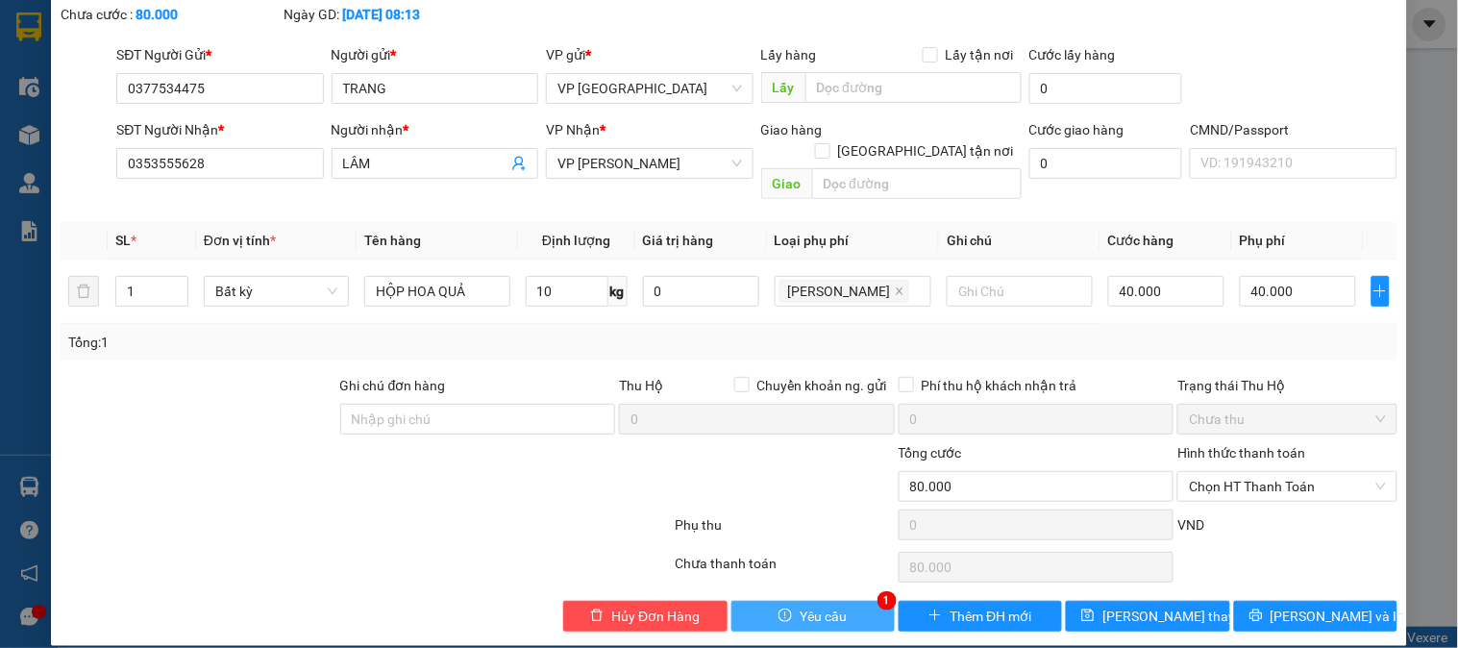
click at [840, 601] on button "Yêu cầu" at bounding box center [813, 616] width 163 height 31
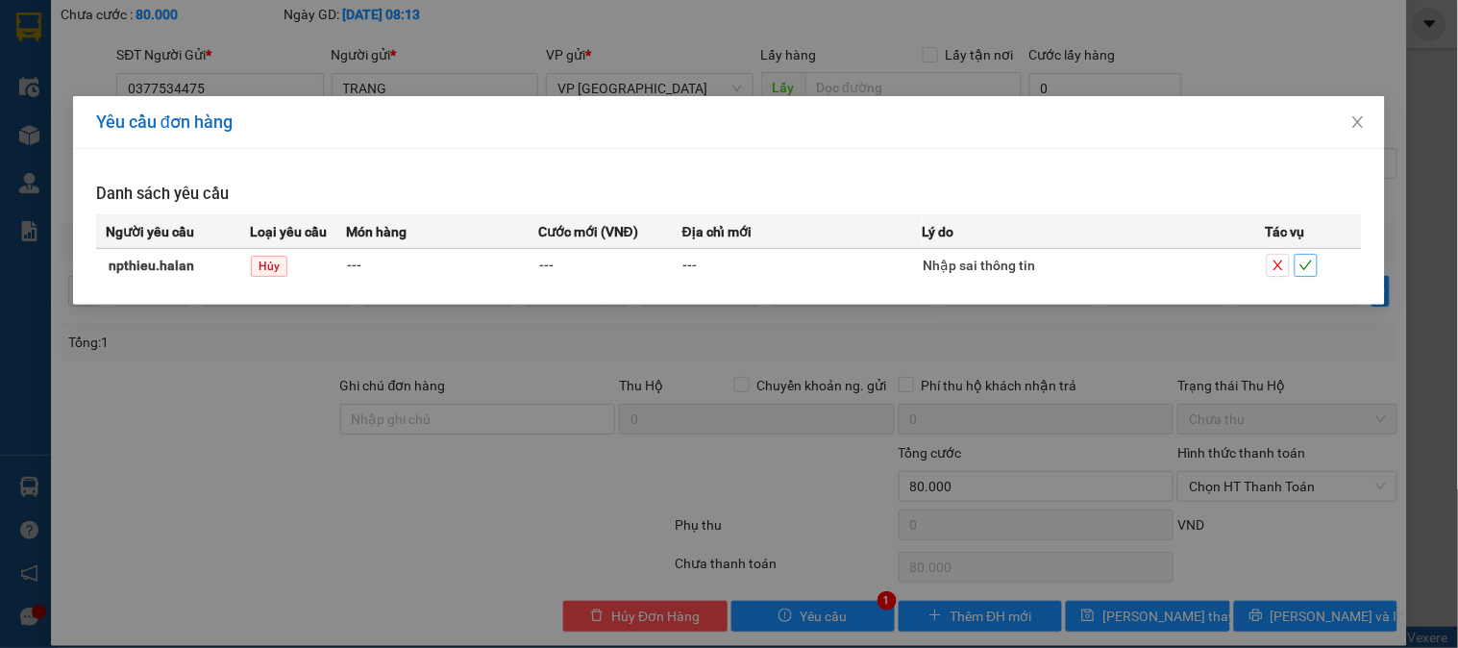
click at [1310, 267] on icon "check" at bounding box center [1306, 265] width 13 height 13
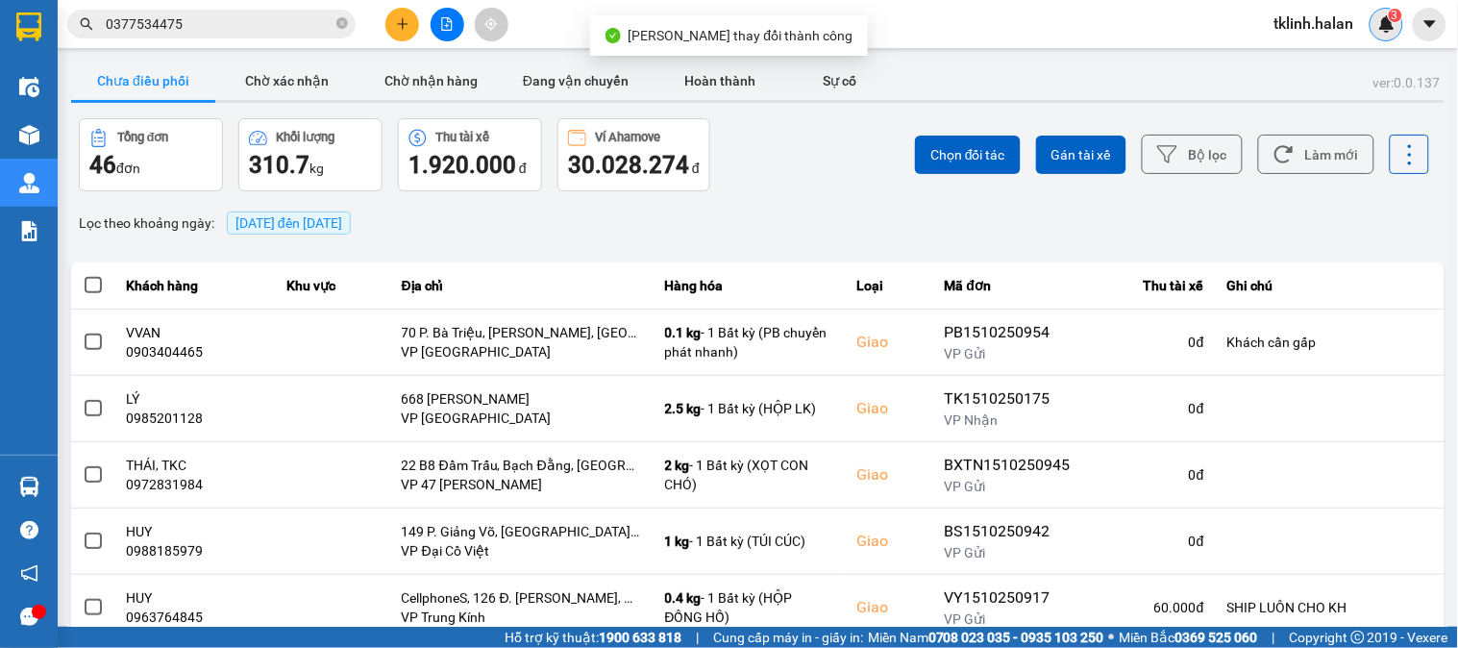
click at [1395, 33] on div "3" at bounding box center [1387, 25] width 34 height 34
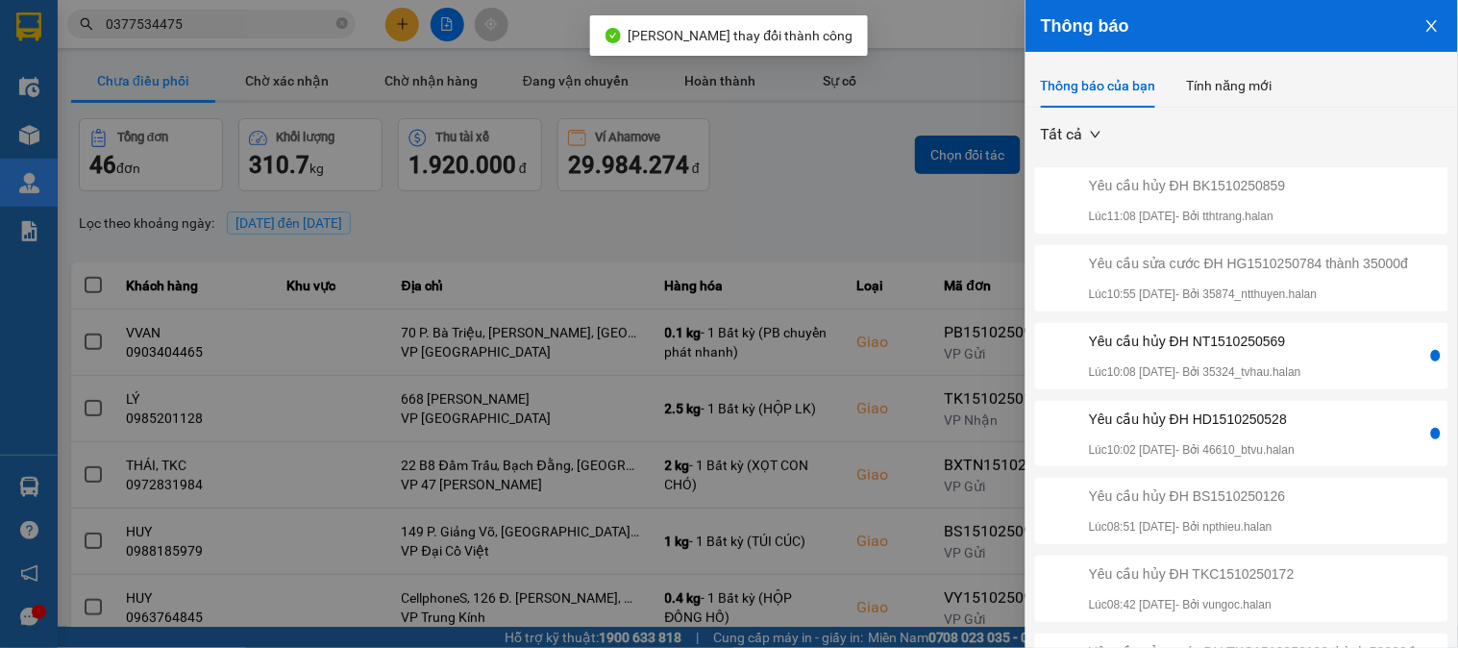
click at [1356, 446] on div "Yêu cầu hủy ĐH HD1510250528 Lúc 10:02 [DATE] - Bởi 46610_btvu.halan" at bounding box center [1233, 434] width 388 height 51
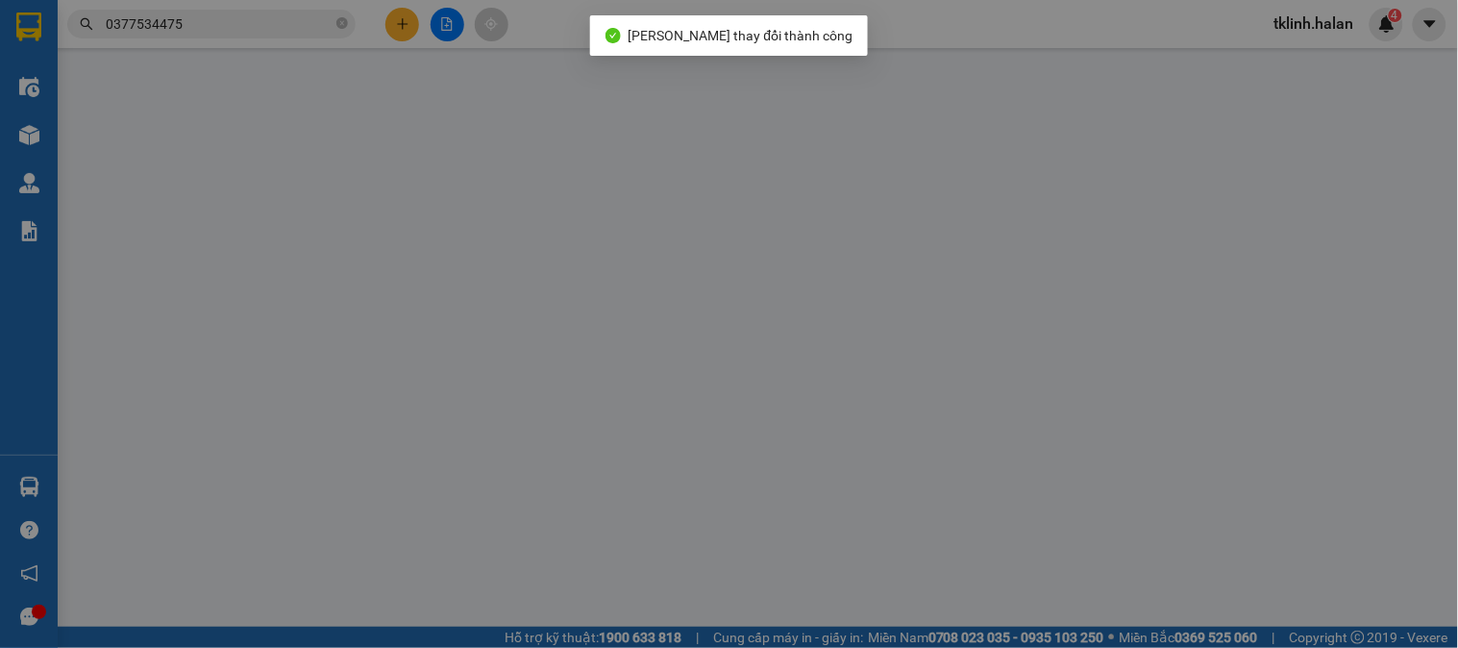
type input "0975491111"
type input "HẬU"
type input "0915207060"
type input "THANH TÂM"
type input "0"
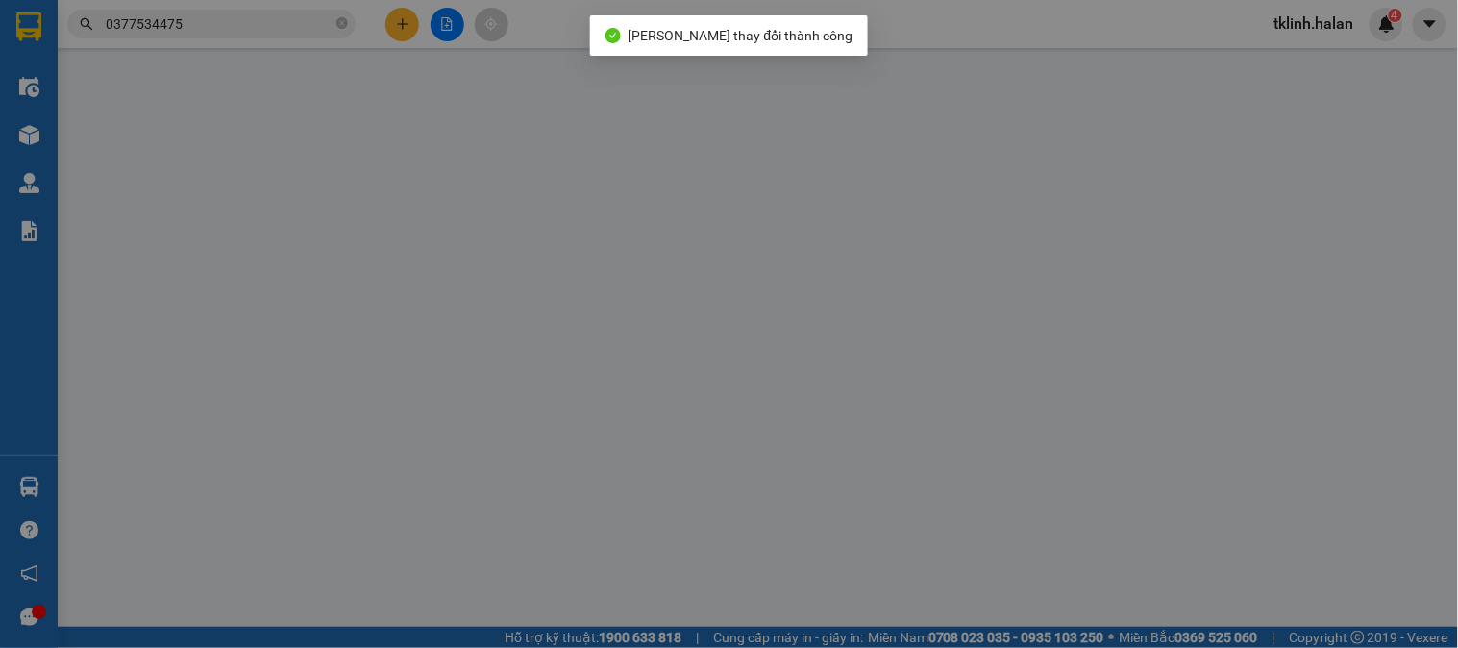
type input "90.000"
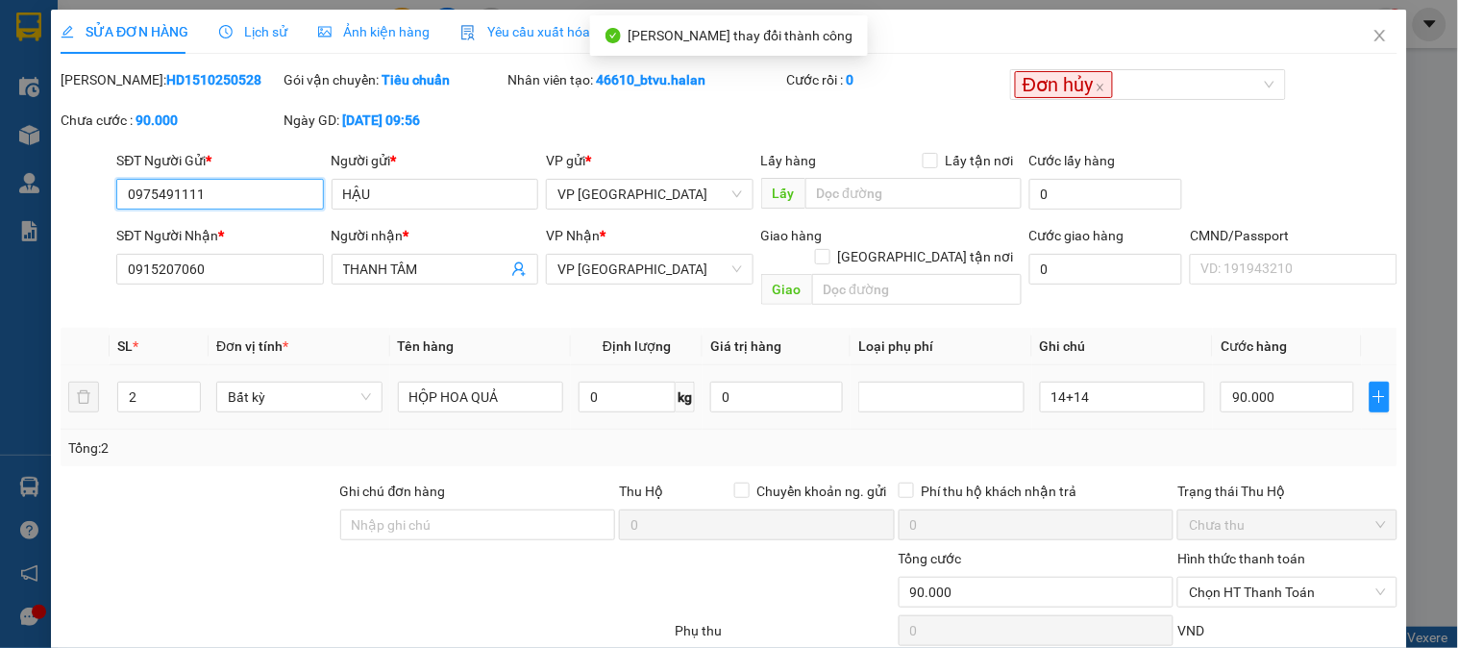
click at [188, 203] on input "0975491111" at bounding box center [219, 194] width 207 height 31
drag, startPoint x: 188, startPoint y: 203, endPoint x: 238, endPoint y: 202, distance: 50.0
click at [188, 202] on input "0975491111" at bounding box center [219, 194] width 207 height 31
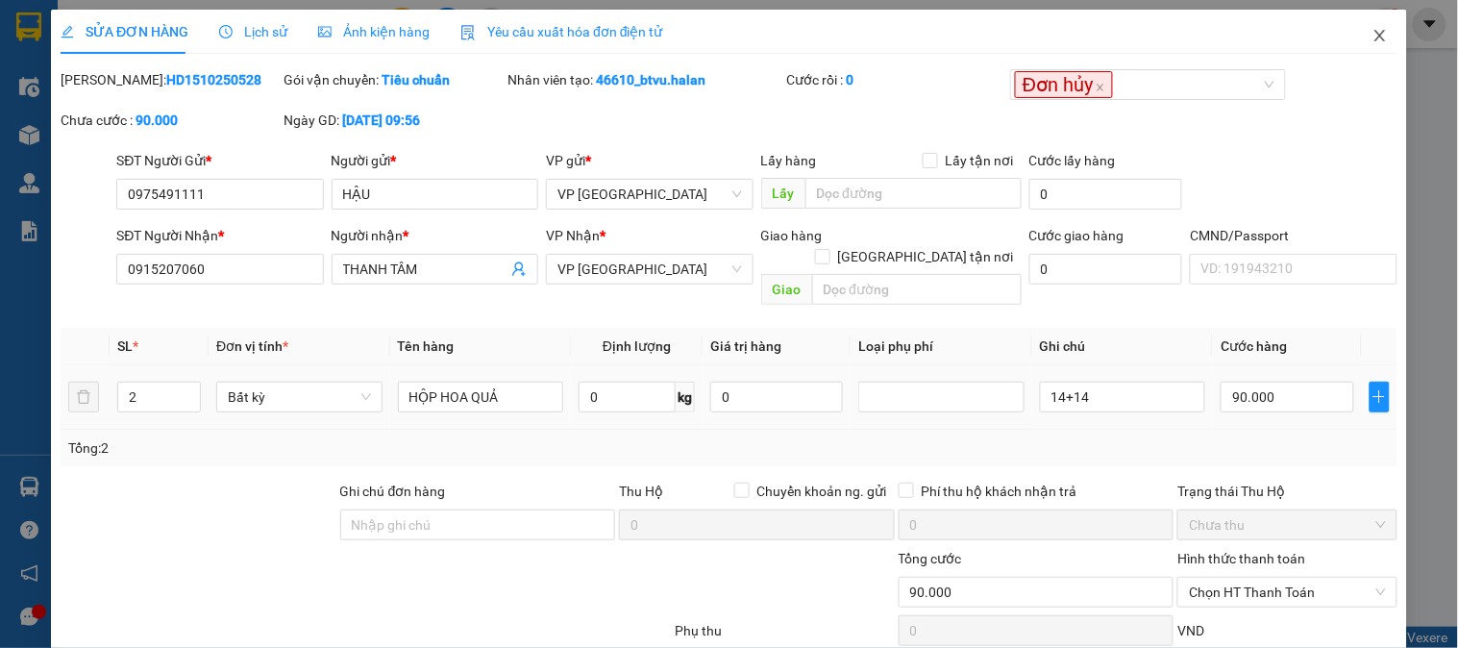
click at [1373, 31] on icon "close" at bounding box center [1380, 35] width 15 height 15
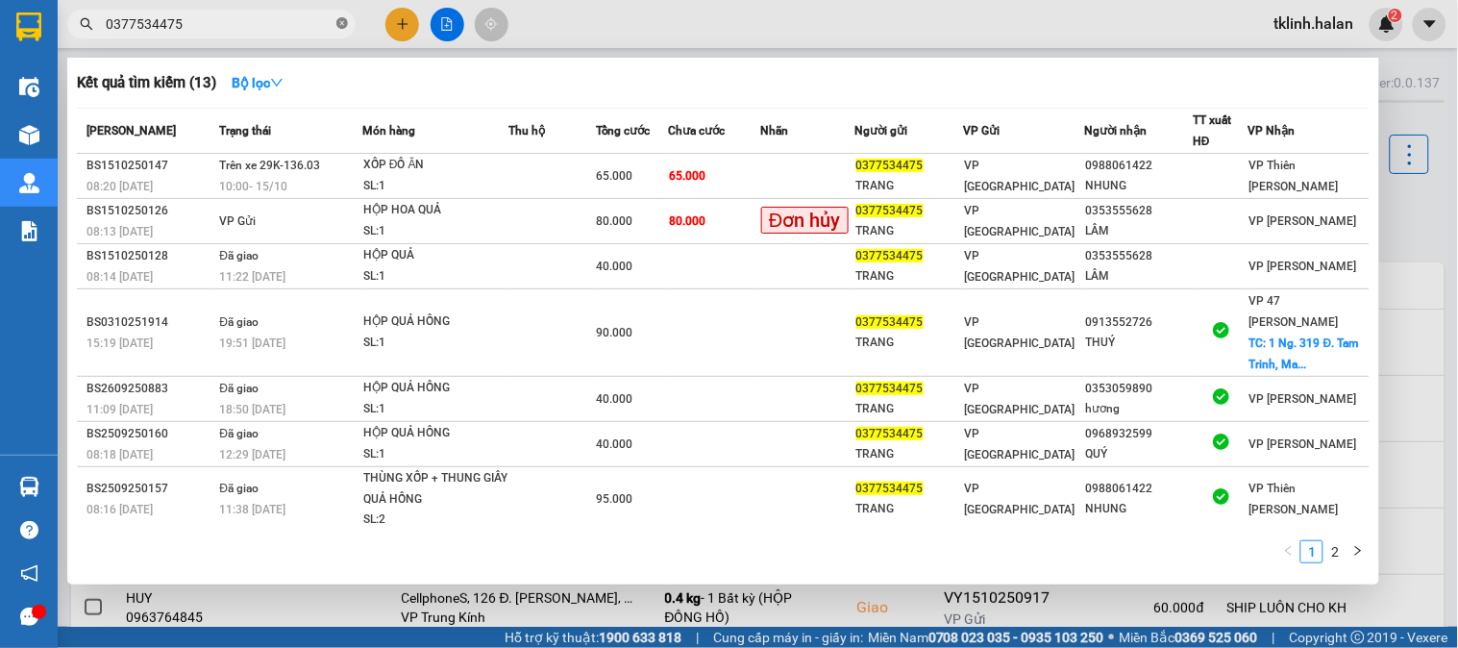
click at [342, 21] on icon "close-circle" at bounding box center [342, 23] width 12 height 12
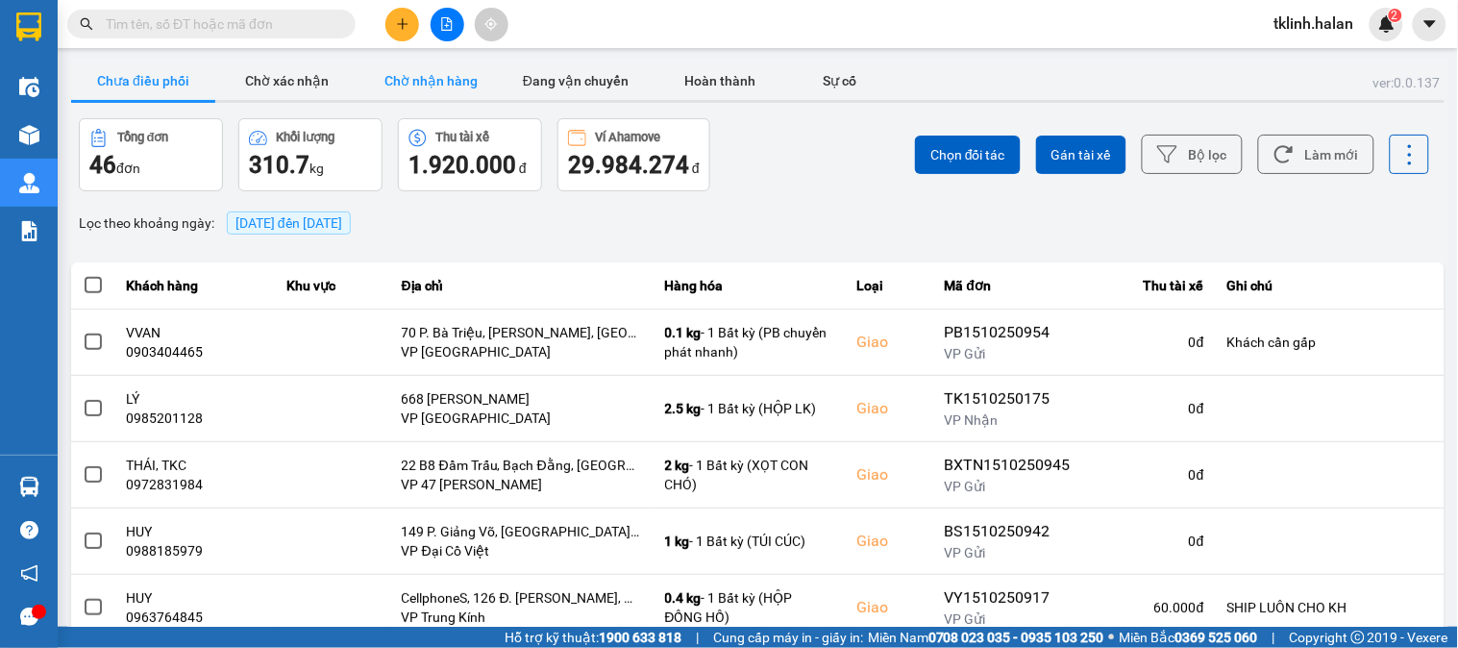
paste input "0975491111"
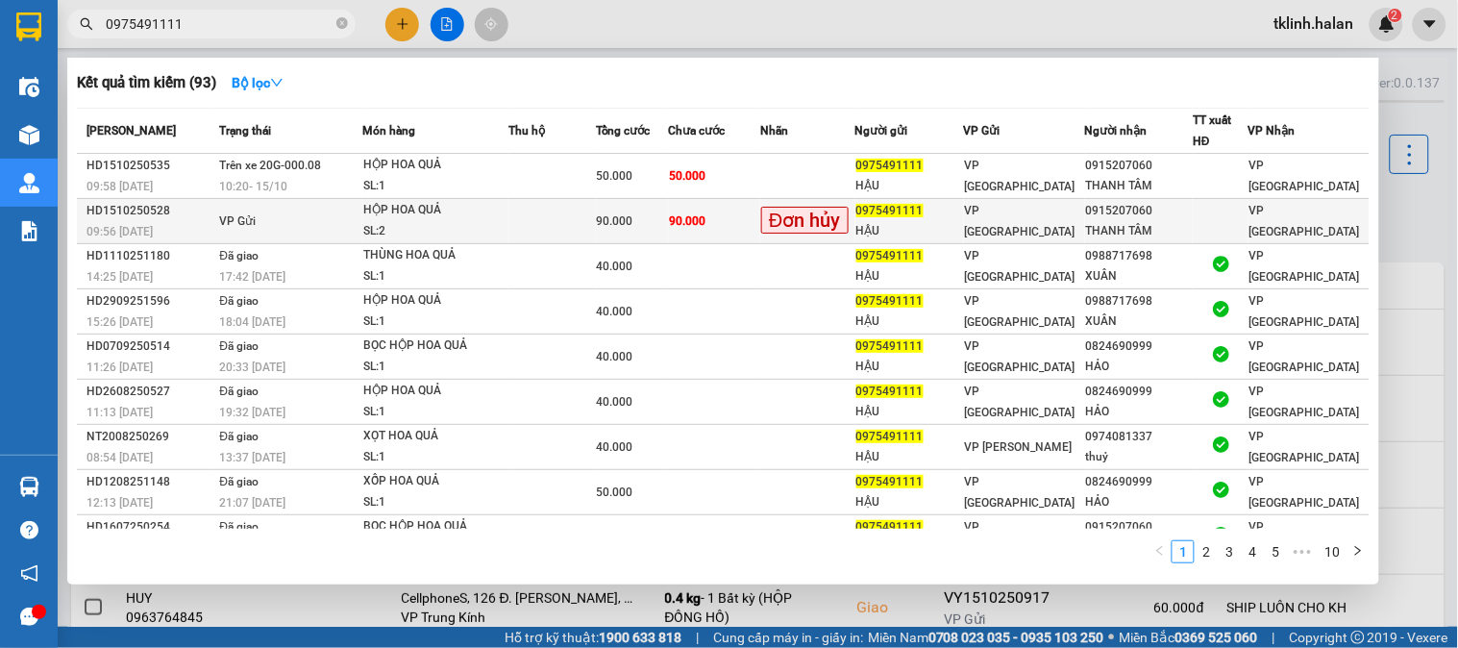
type input "0975491111"
click at [753, 217] on td "90.000" at bounding box center [714, 221] width 92 height 45
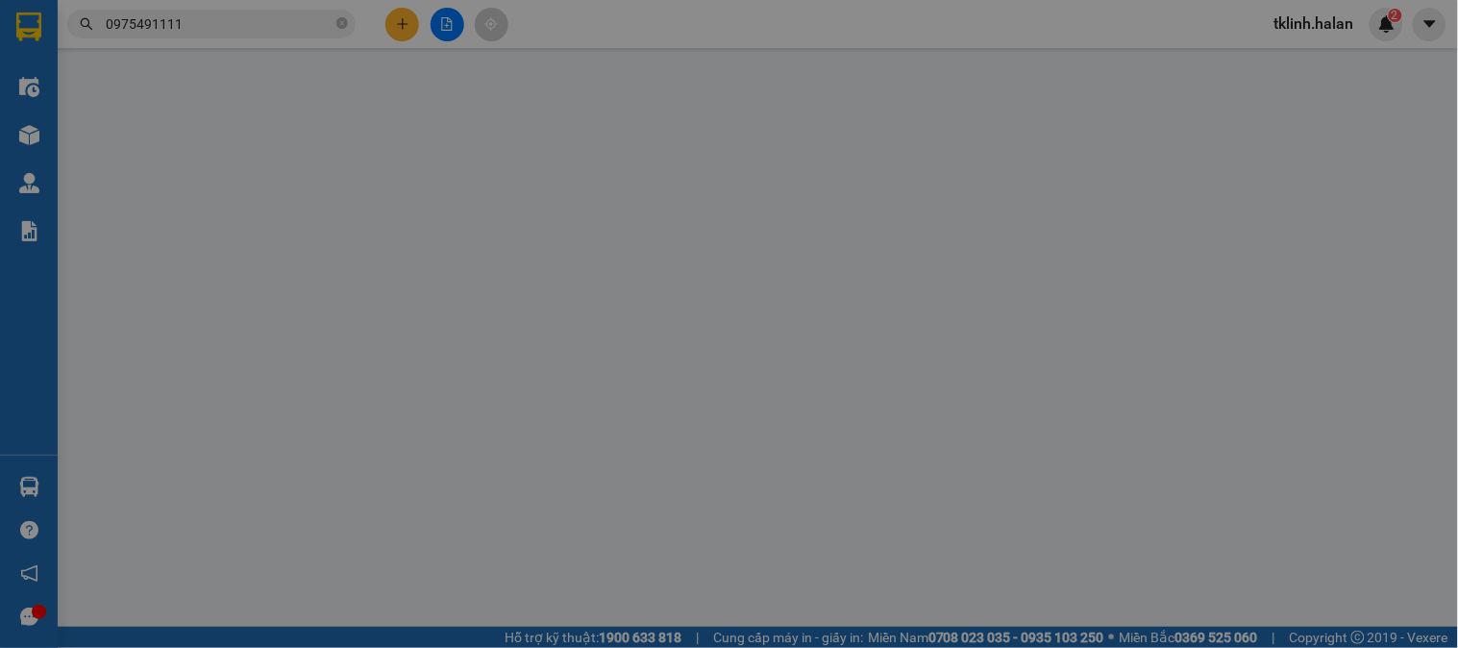
type input "0975491111"
type input "HẬU"
type input "0915207060"
type input "THANH TÂM"
type input "0"
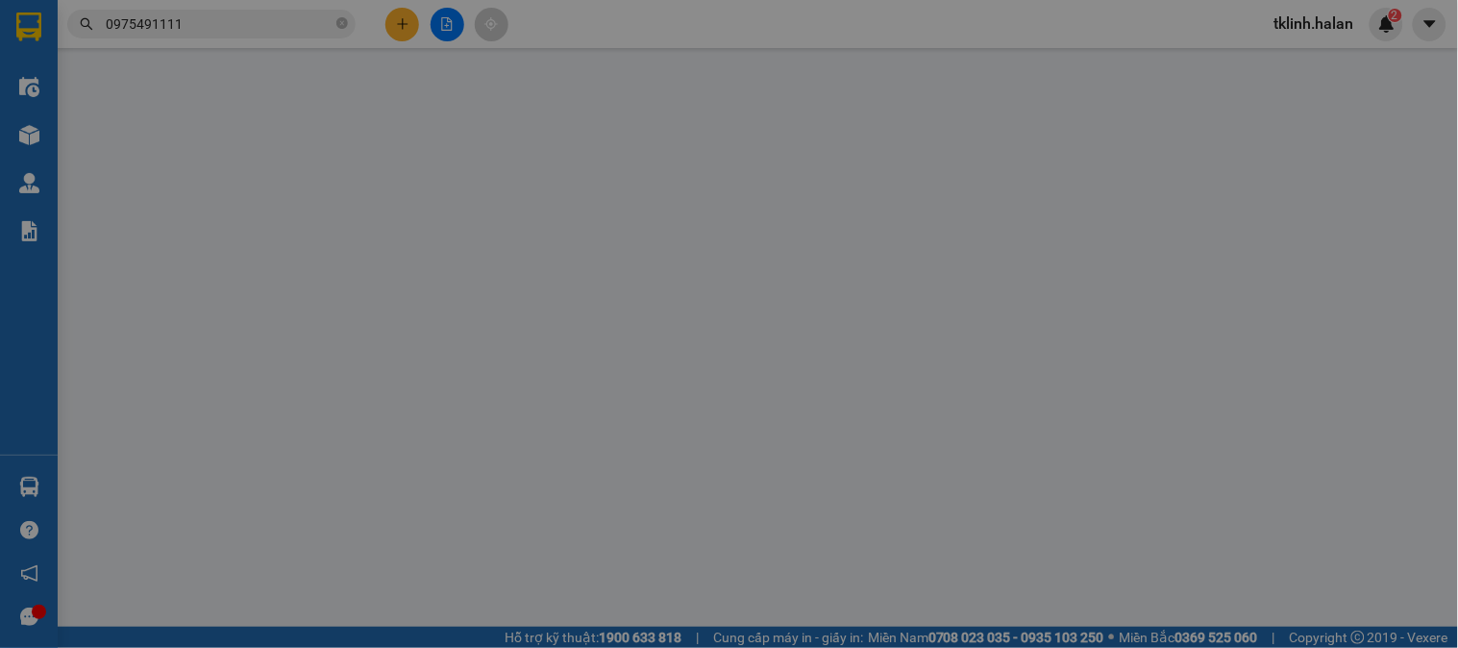
type input "90.000"
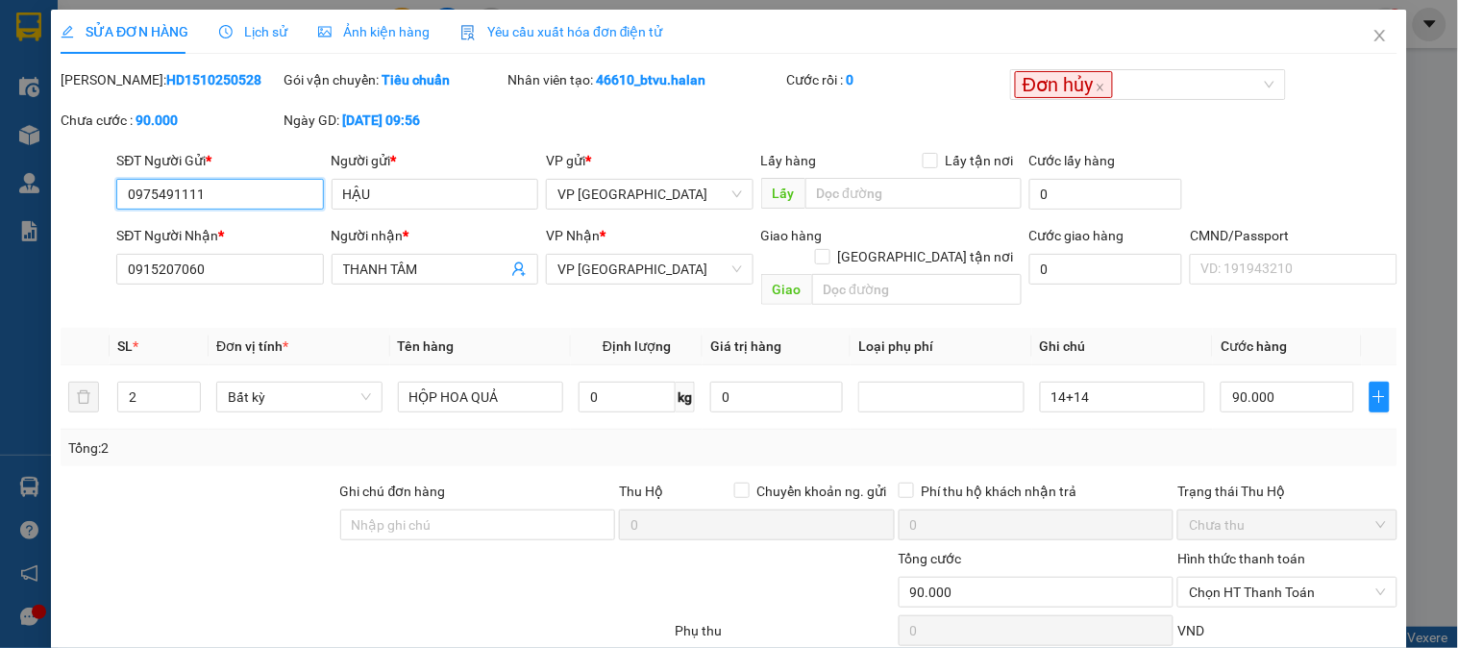
scroll to position [106, 0]
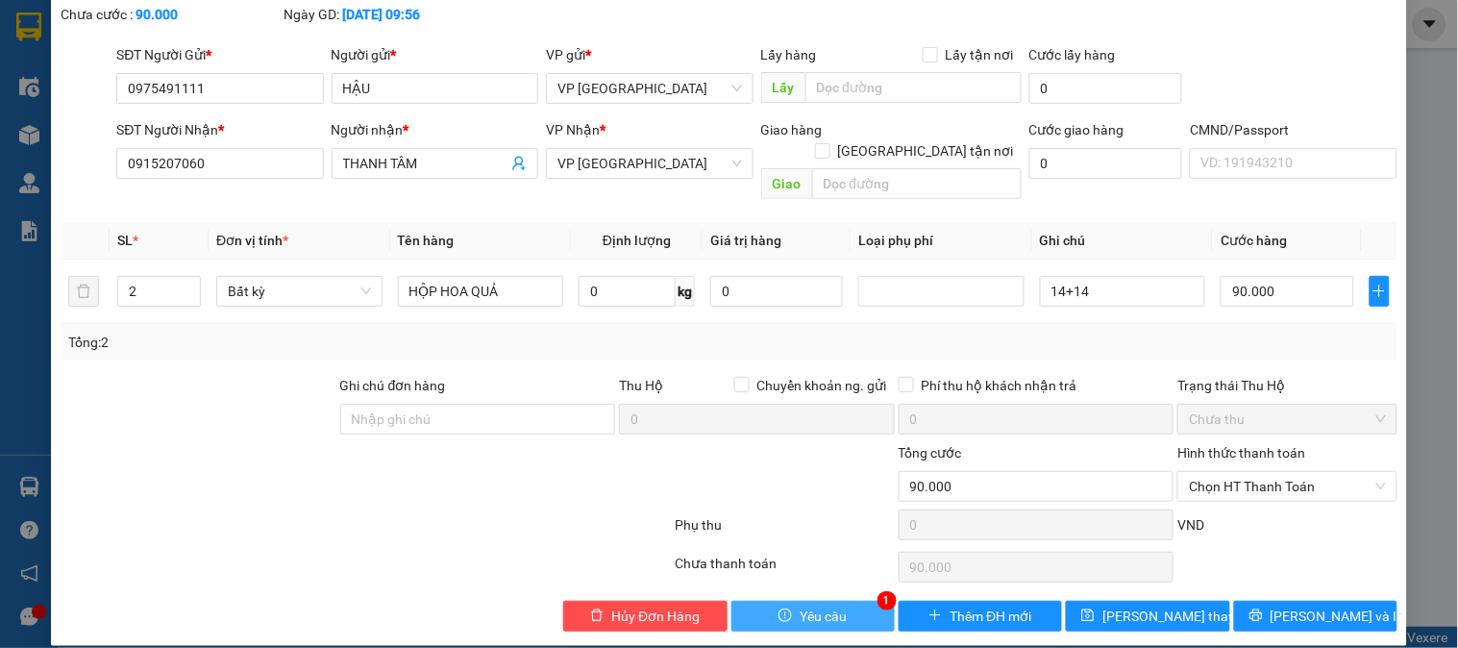
click at [840, 601] on button "Yêu cầu" at bounding box center [813, 616] width 163 height 31
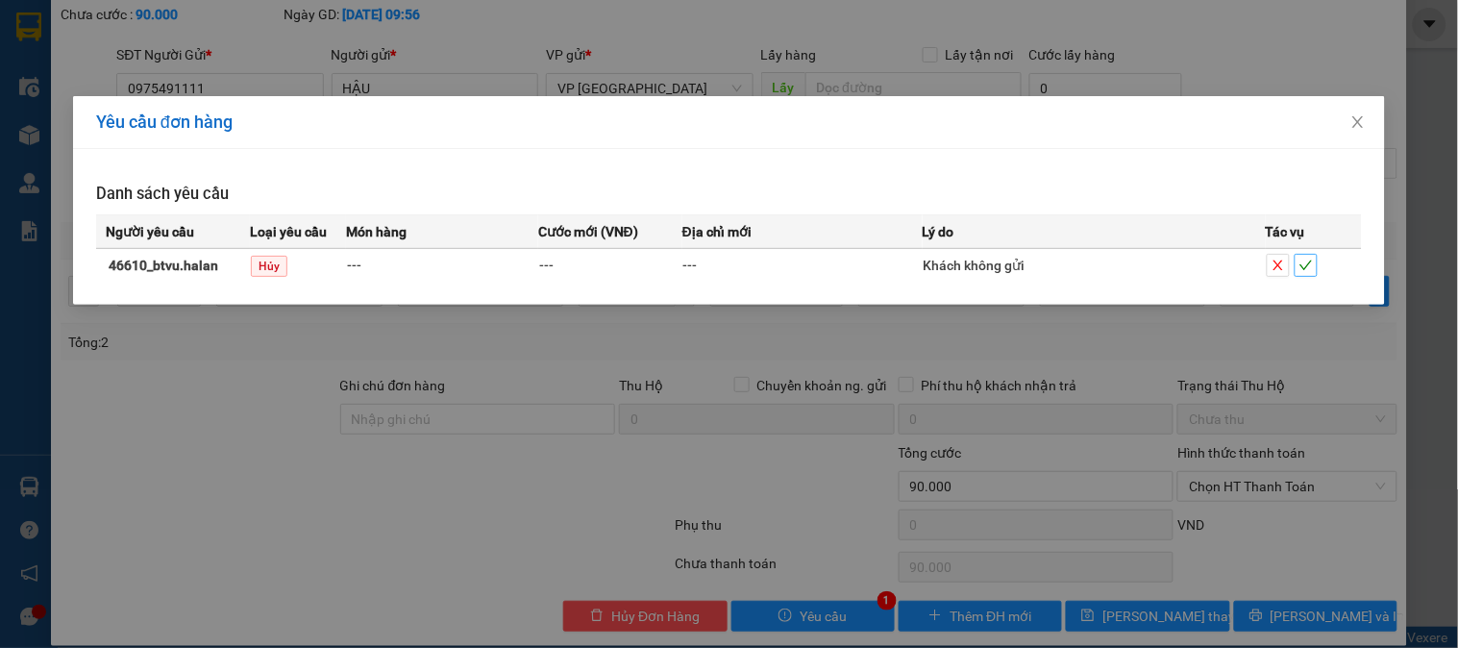
click at [1310, 267] on icon "check" at bounding box center [1306, 265] width 13 height 13
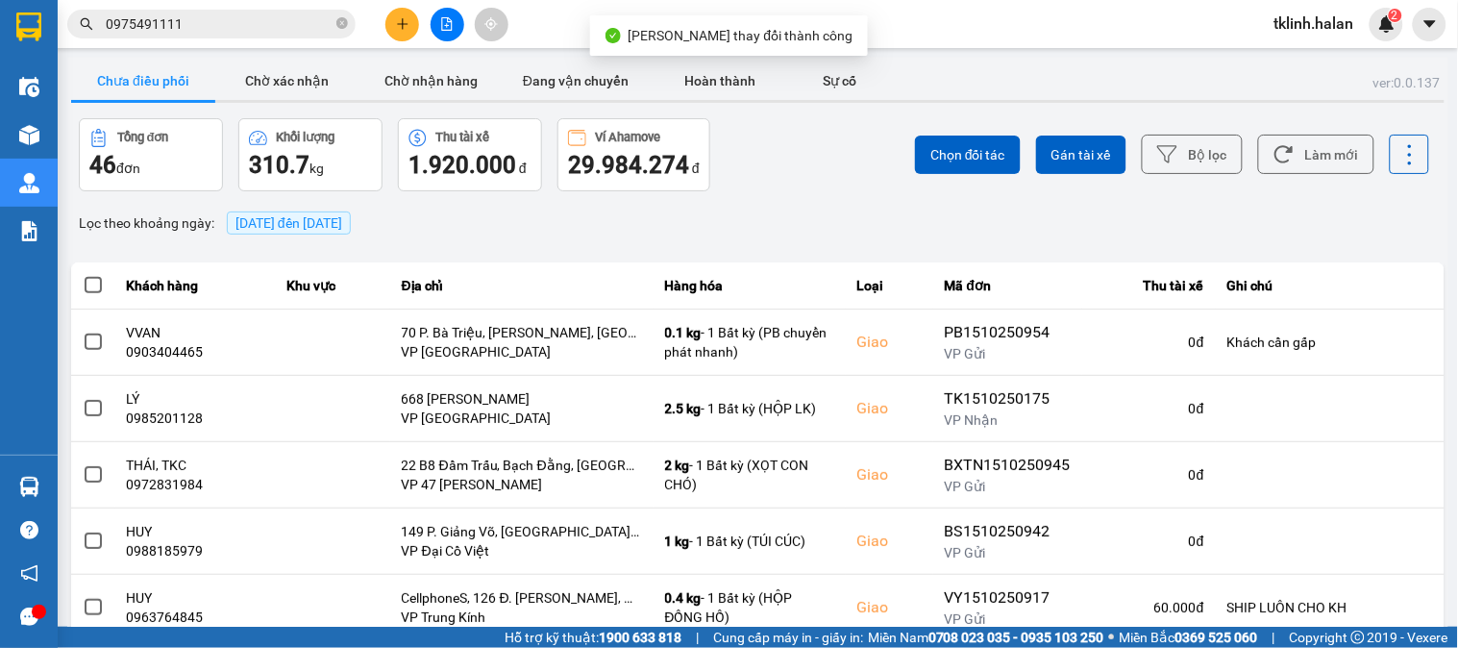
click at [1389, 21] on img at bounding box center [1386, 23] width 17 height 17
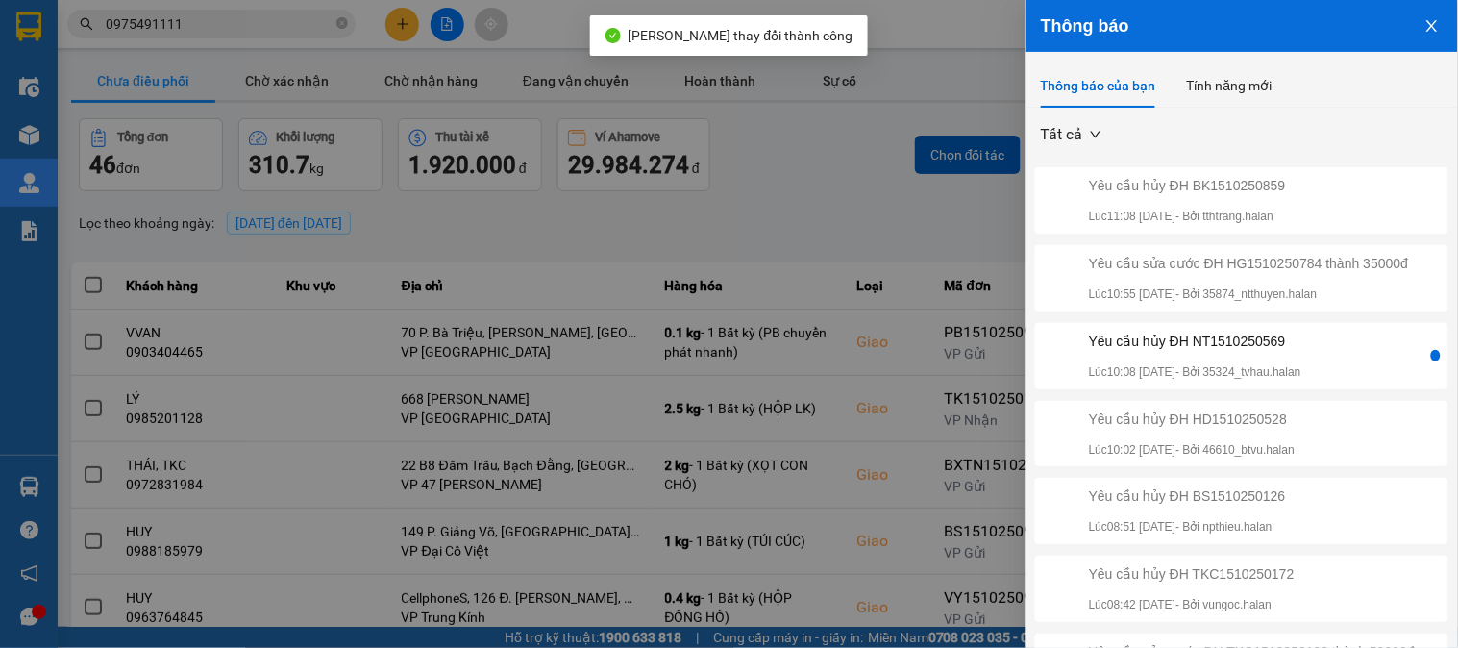
click at [1302, 372] on div "Yêu cầu hủy ĐH NT1510250569 Lúc 10:08 [DATE] - Bởi 35324_tvhau.halan" at bounding box center [1195, 356] width 212 height 51
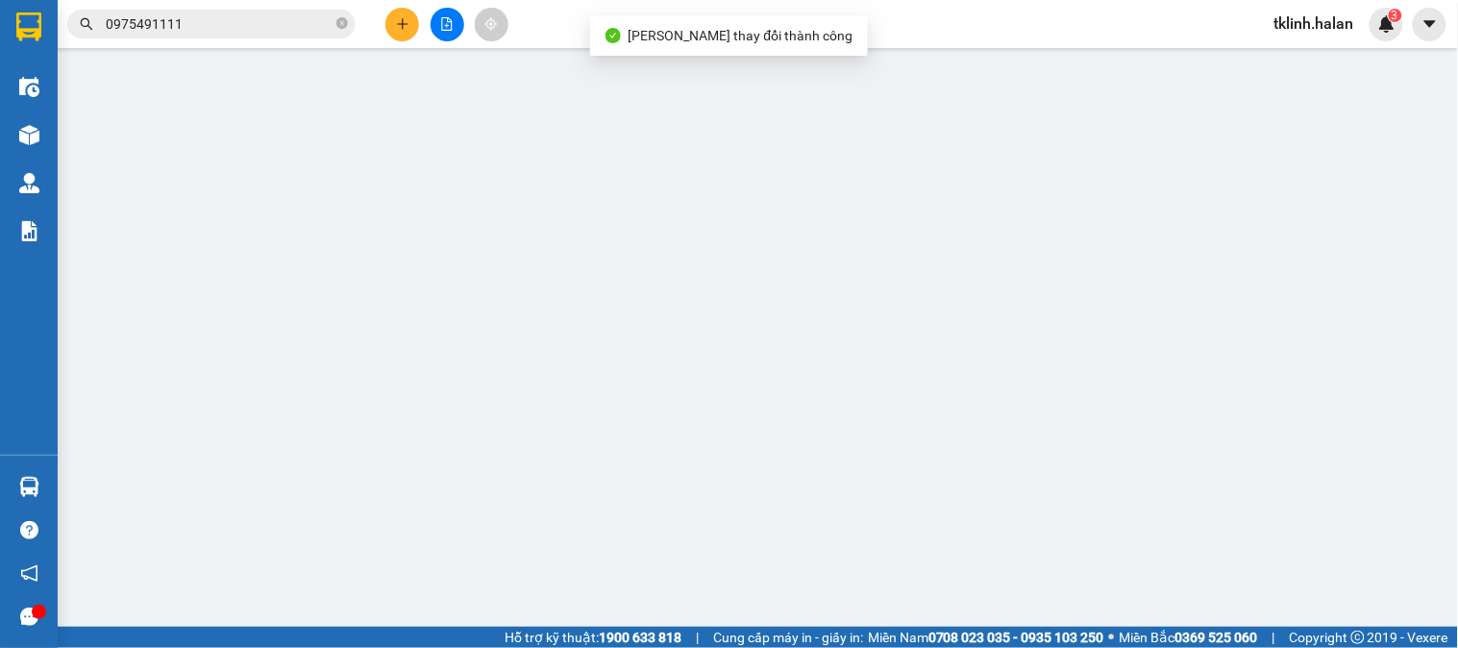
type input "0886868734"
type input "TRANG"
type input "0829659999"
type input "ĐẠI THUẬN"
type input "0"
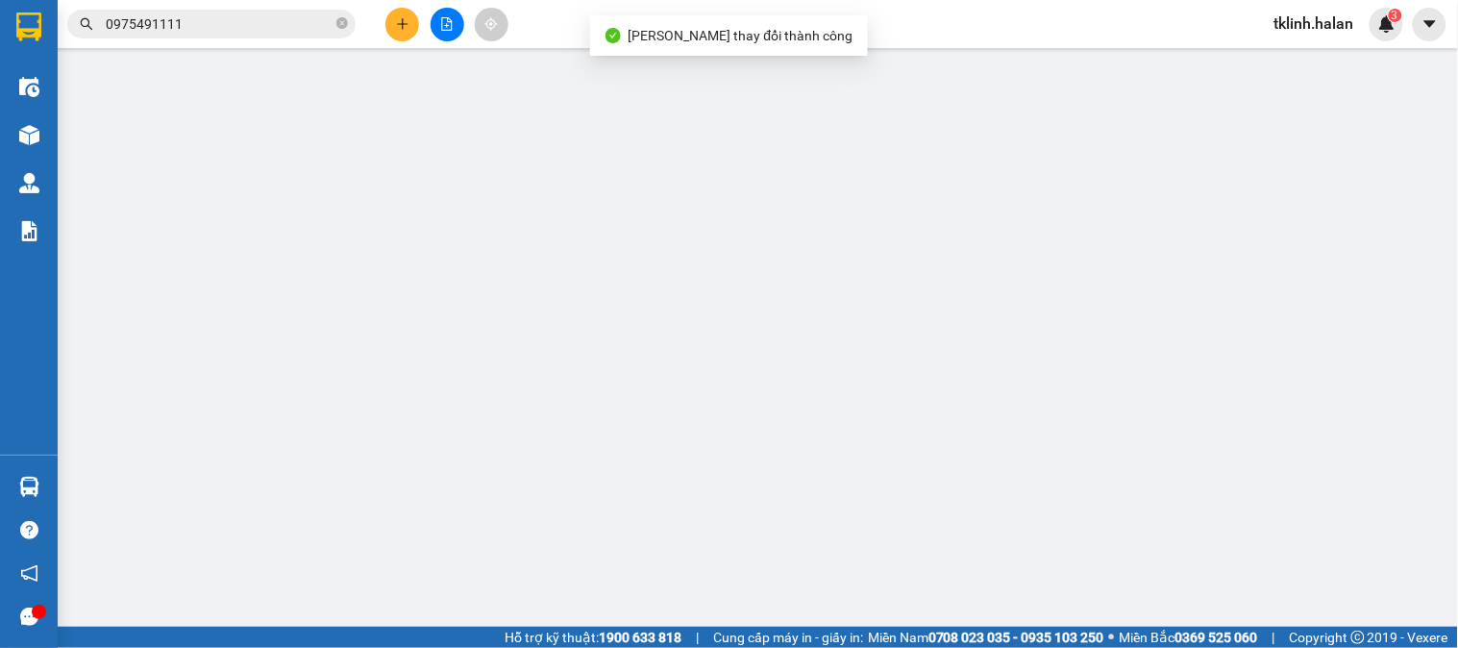
type input "35.000"
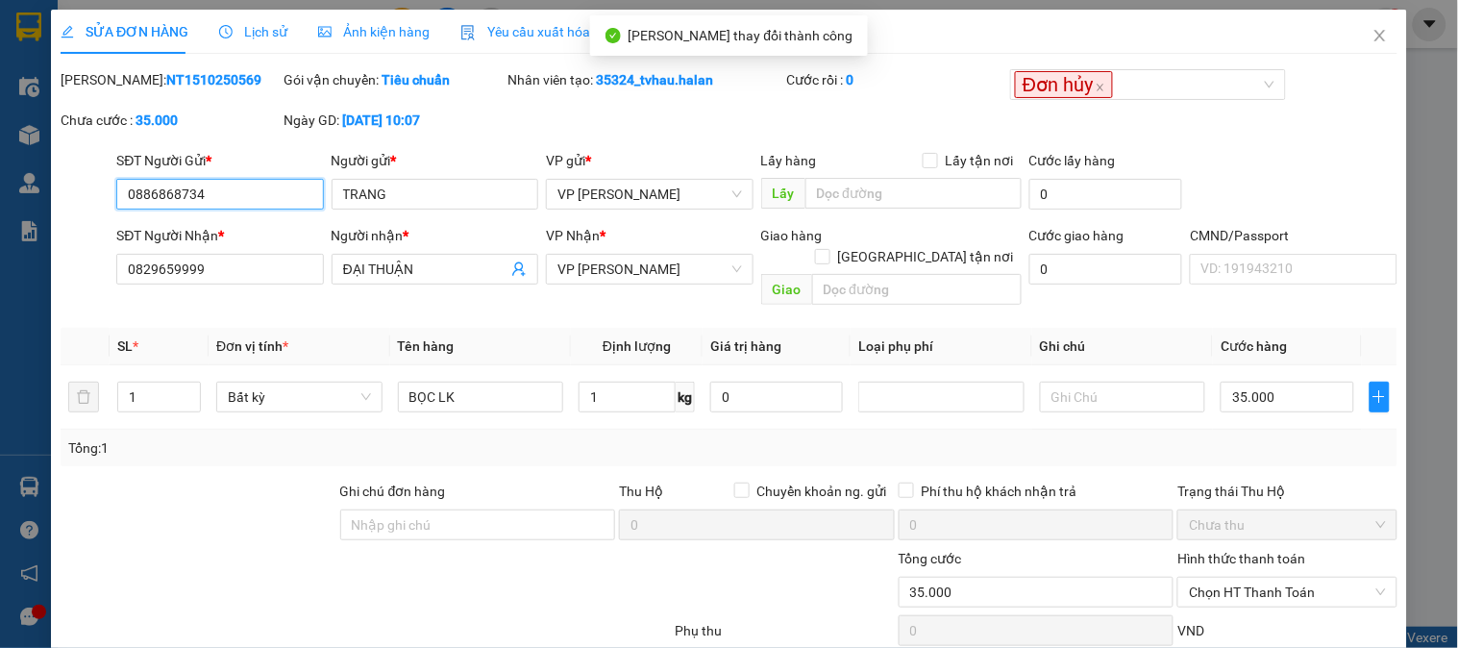
click at [247, 192] on input "0886868734" at bounding box center [219, 194] width 207 height 31
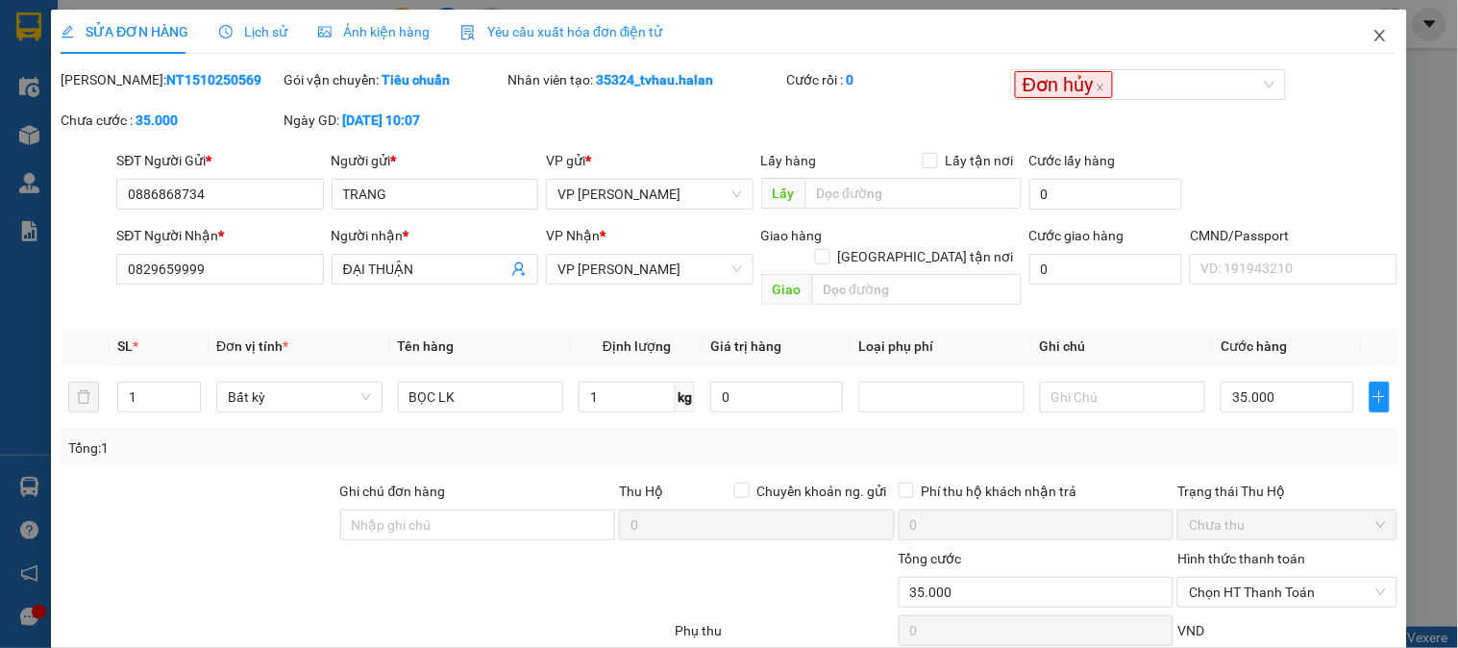
click at [1373, 36] on icon "close" at bounding box center [1380, 35] width 15 height 15
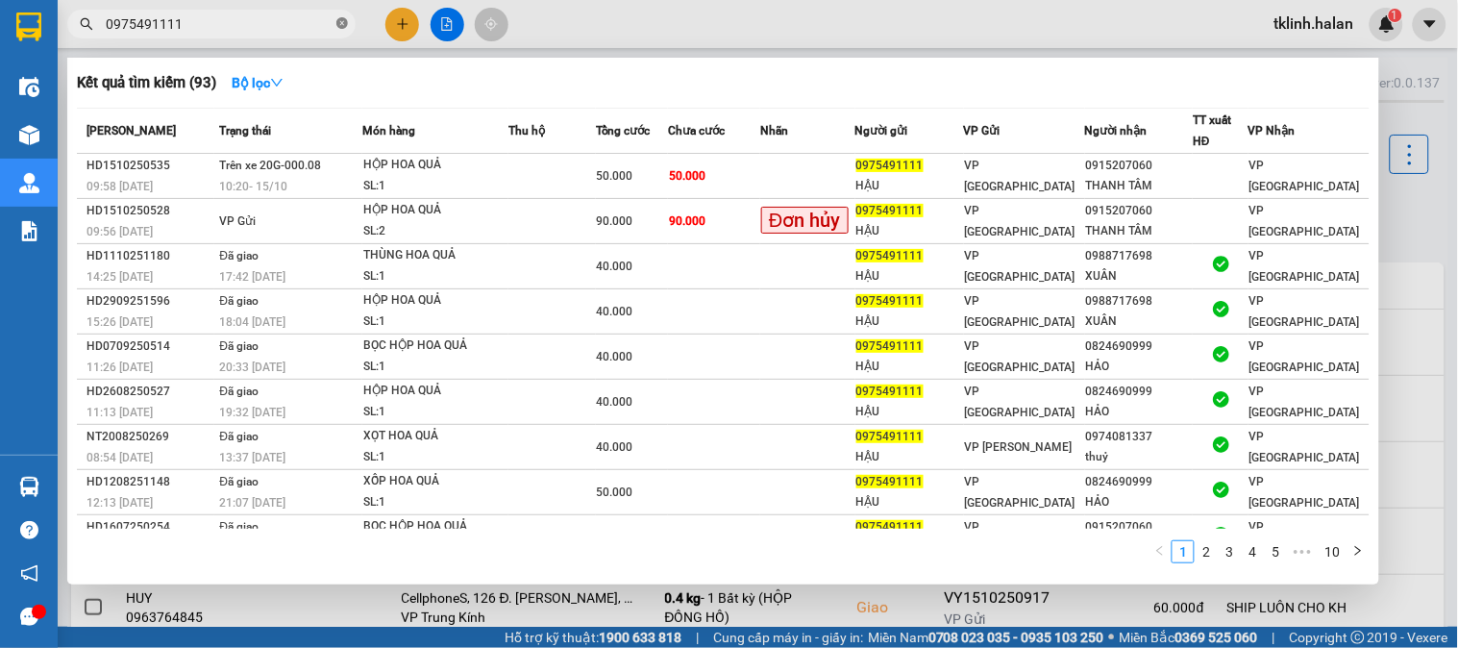
click at [341, 23] on icon "close-circle" at bounding box center [342, 23] width 12 height 12
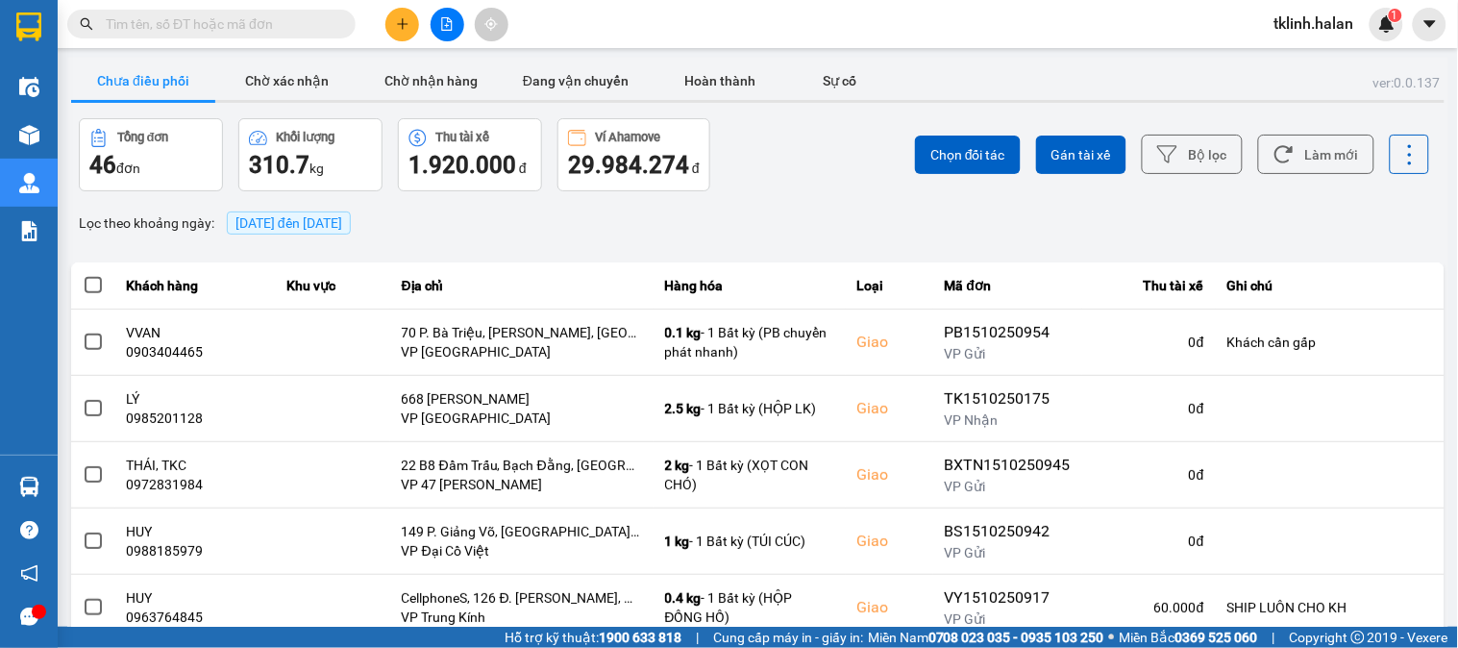
paste input "0886868734"
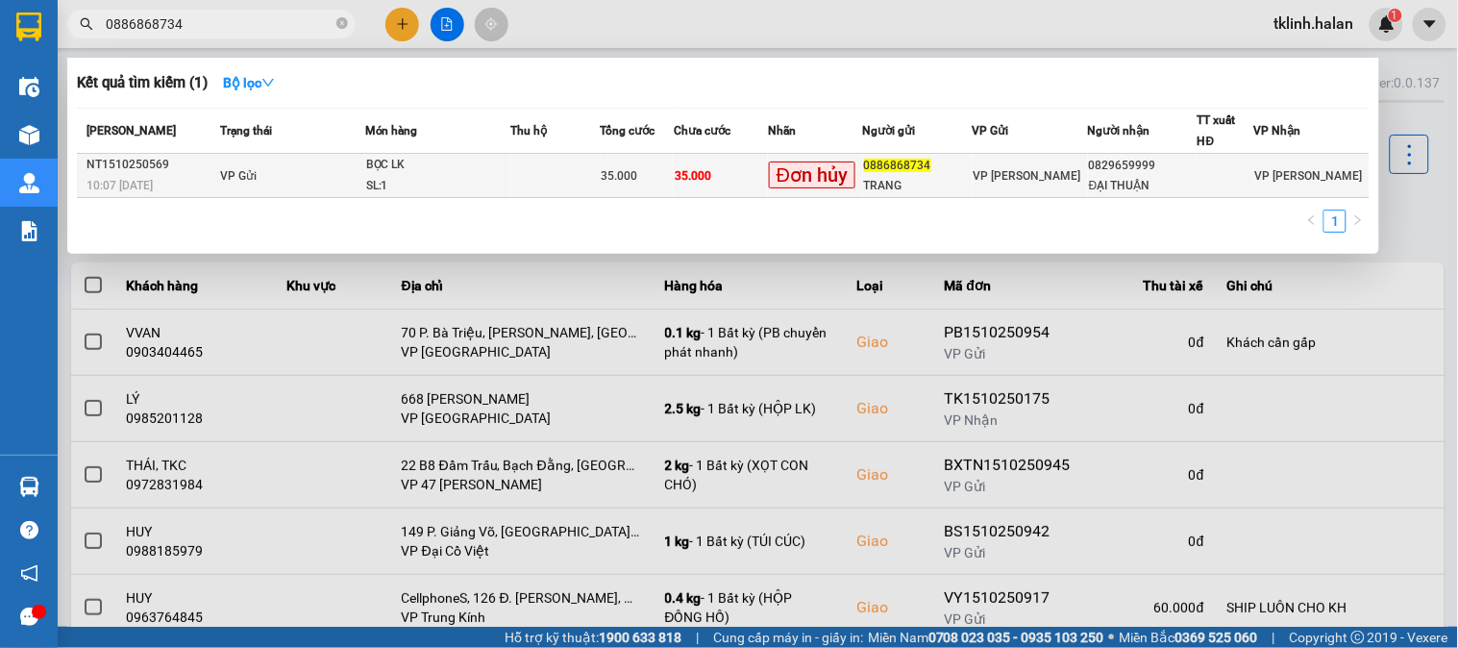
type input "0886868734"
click at [766, 181] on td "35.000" at bounding box center [721, 176] width 94 height 44
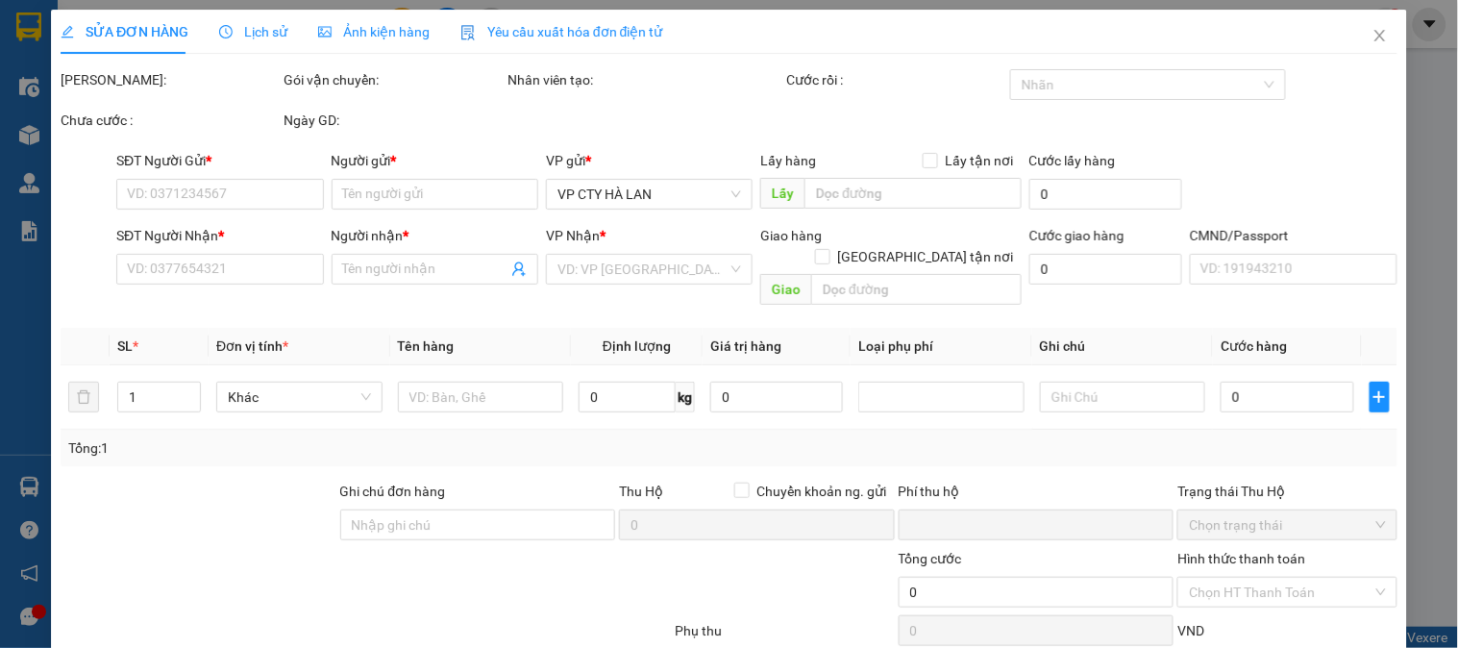
type input "0886868734"
type input "TRANG"
type input "0829659999"
type input "ĐẠI THUẬN"
type input "0"
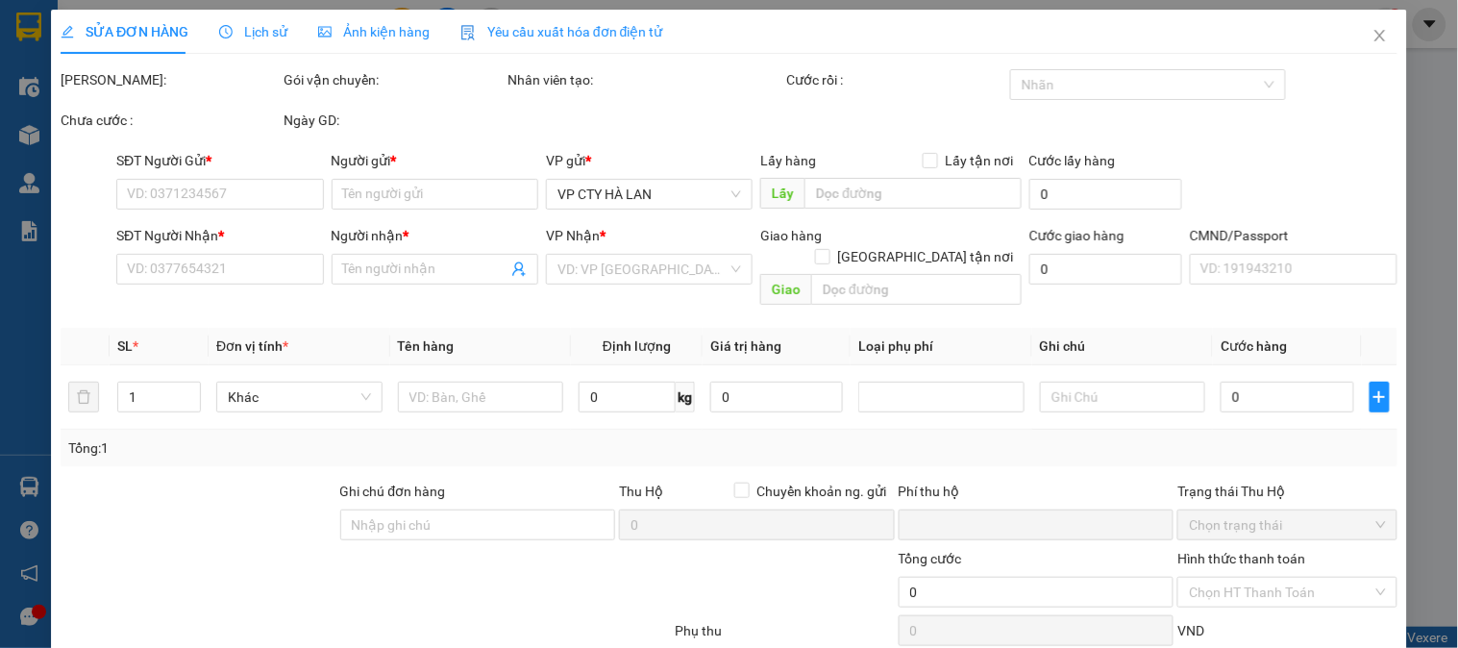
type input "35.000"
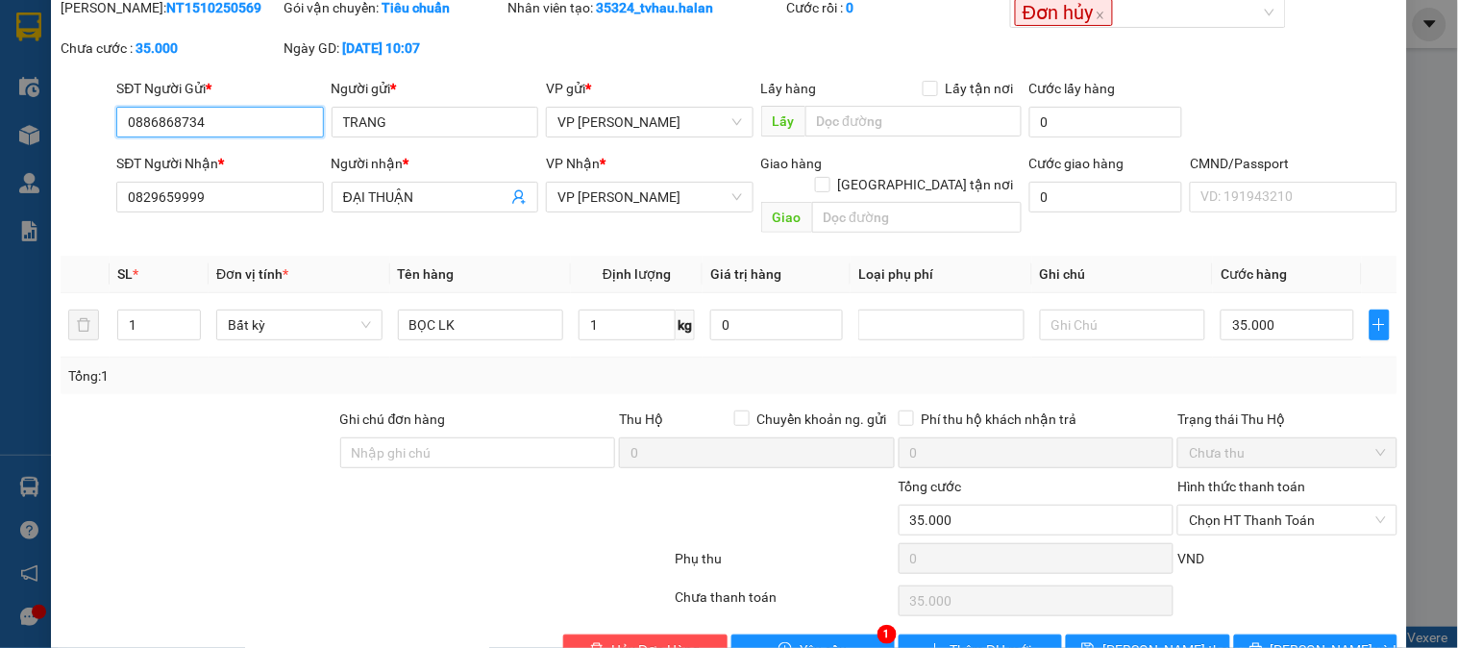
scroll to position [106, 0]
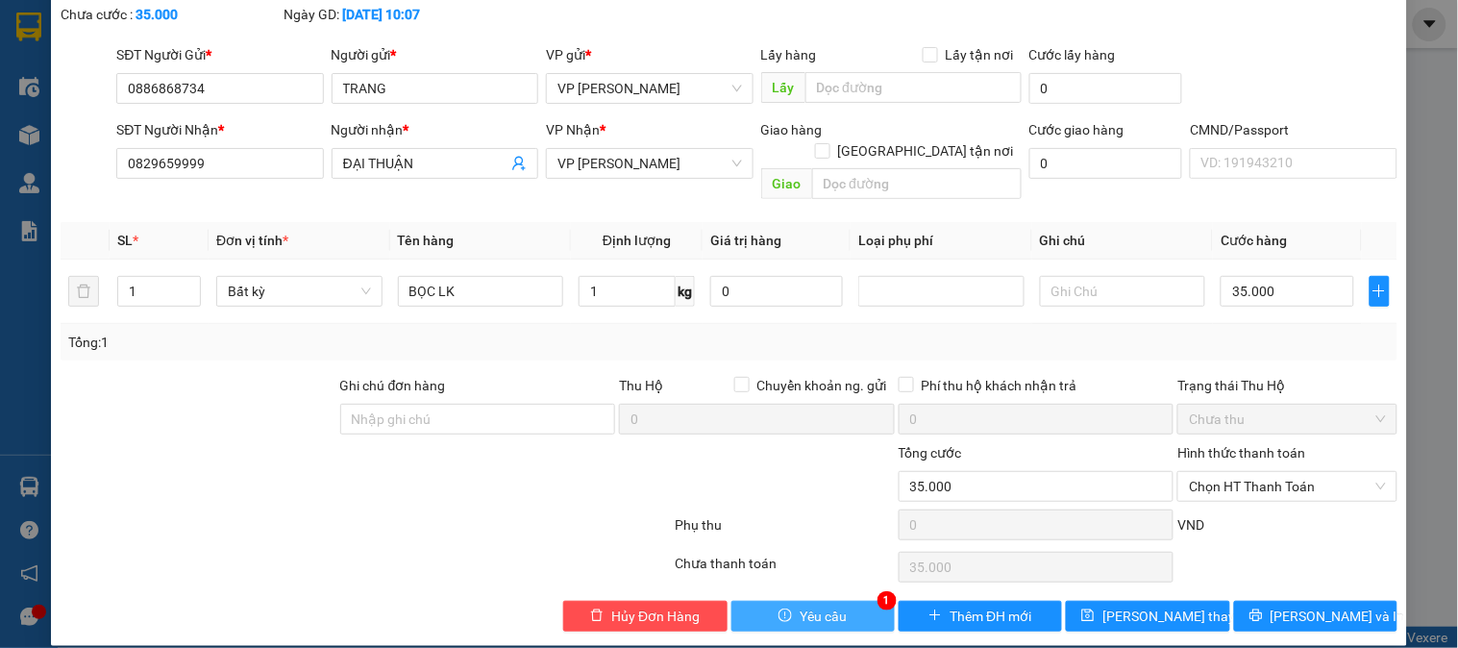
click at [805, 606] on span "Yêu cầu" at bounding box center [823, 616] width 47 height 21
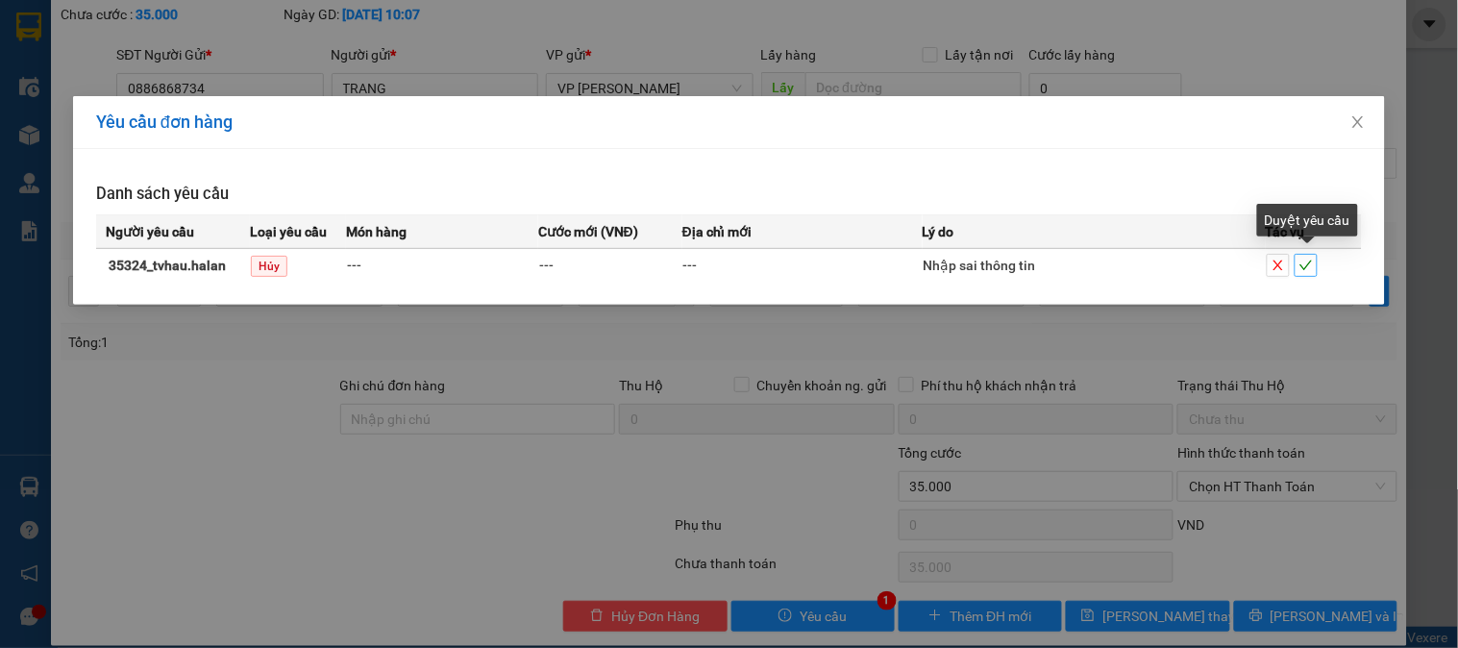
click at [1312, 265] on icon "check" at bounding box center [1306, 265] width 13 height 13
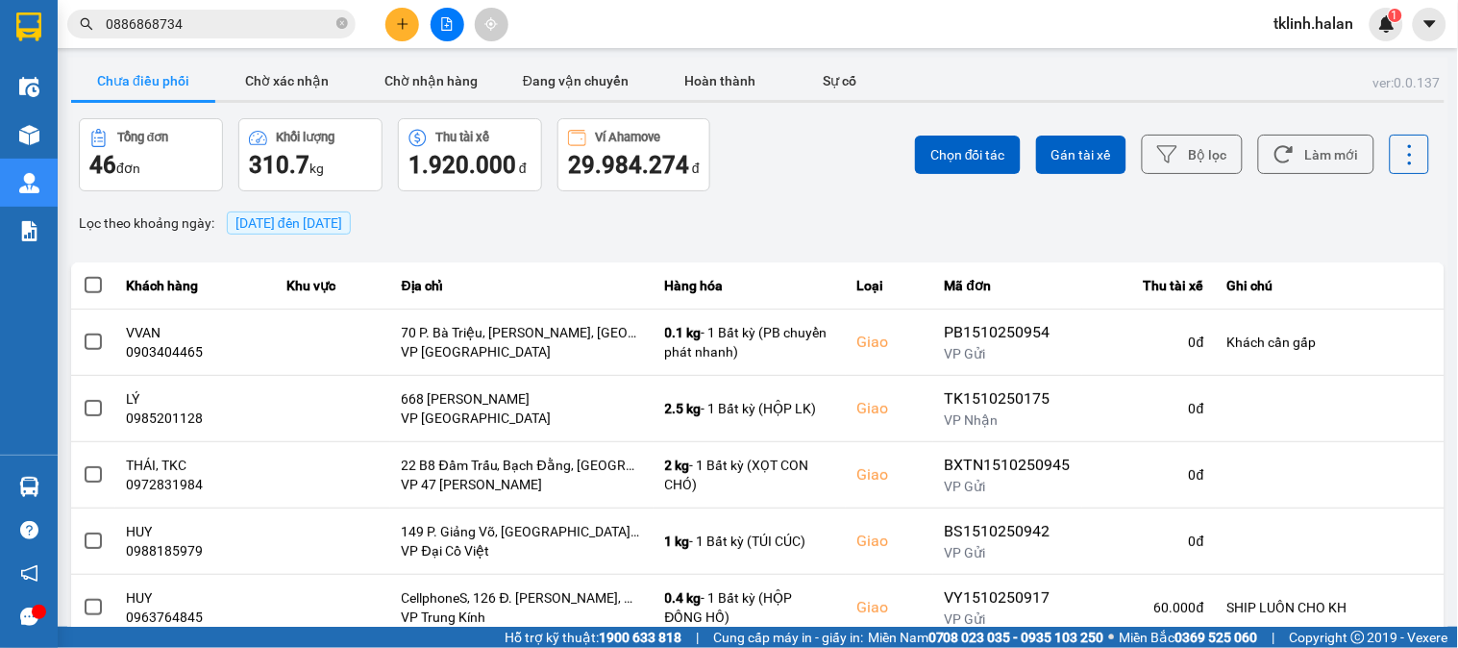
drag, startPoint x: 799, startPoint y: 195, endPoint x: 757, endPoint y: 229, distance: 54.0
click at [799, 195] on div "ver: 0.0.137 Chưa điều phối Chờ xác nhận Chờ nhận hàng Đang vận chuyển Hoàn thà…" at bounding box center [757, 533] width 1381 height 950
click at [1392, 19] on span "1" at bounding box center [1395, 15] width 7 height 13
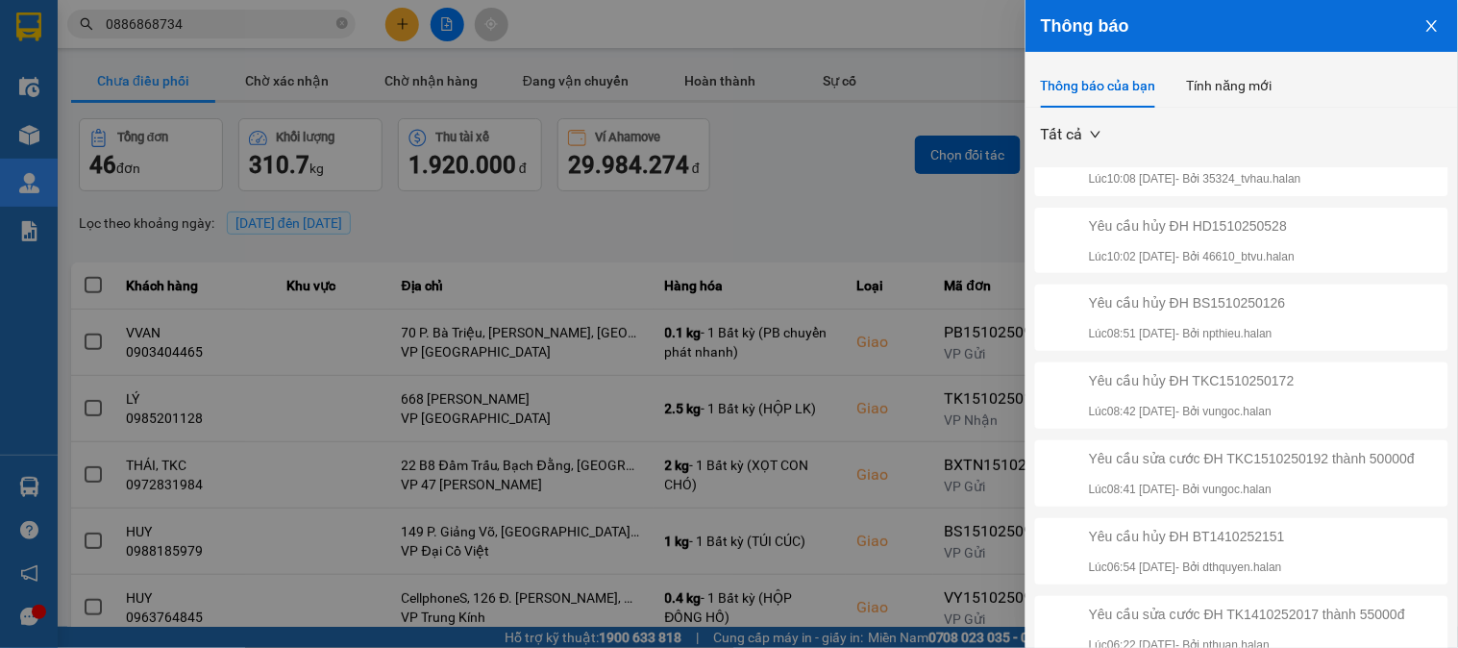
scroll to position [335, 0]
click at [767, 116] on div at bounding box center [729, 324] width 1458 height 648
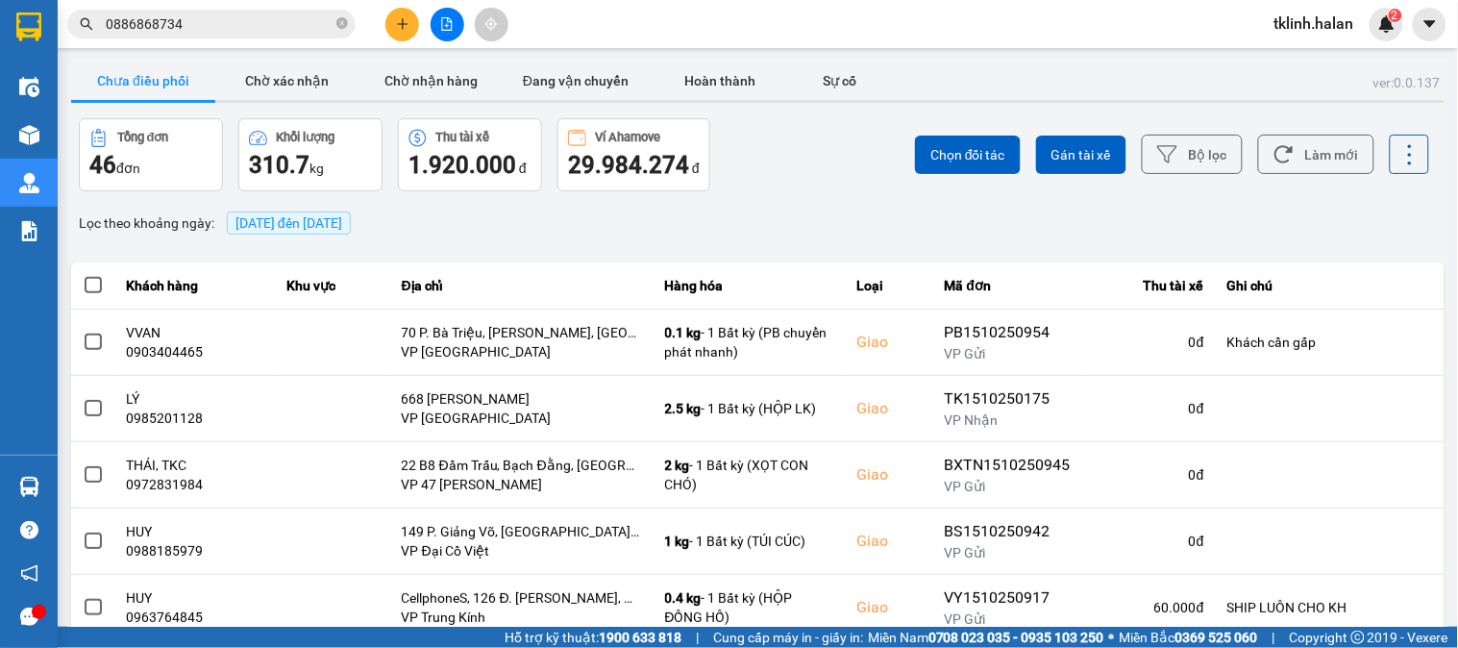
click at [780, 167] on div "Chọn đối tác Gán tài xế Bộ lọc Làm mới" at bounding box center [1093, 154] width 676 height 73
